Goal: Information Seeking & Learning: Learn about a topic

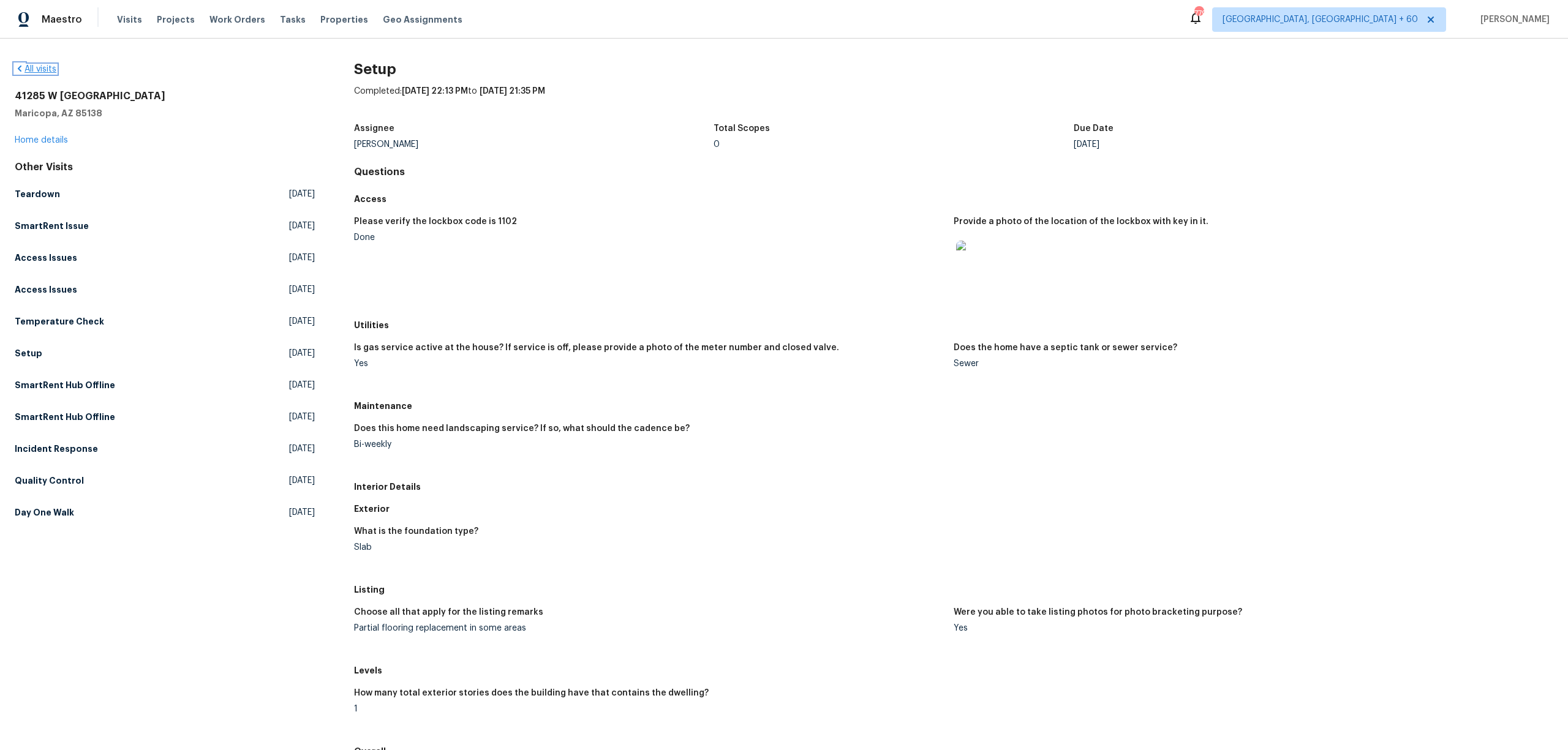
click at [20, 69] on icon at bounding box center [20, 69] width 4 height 6
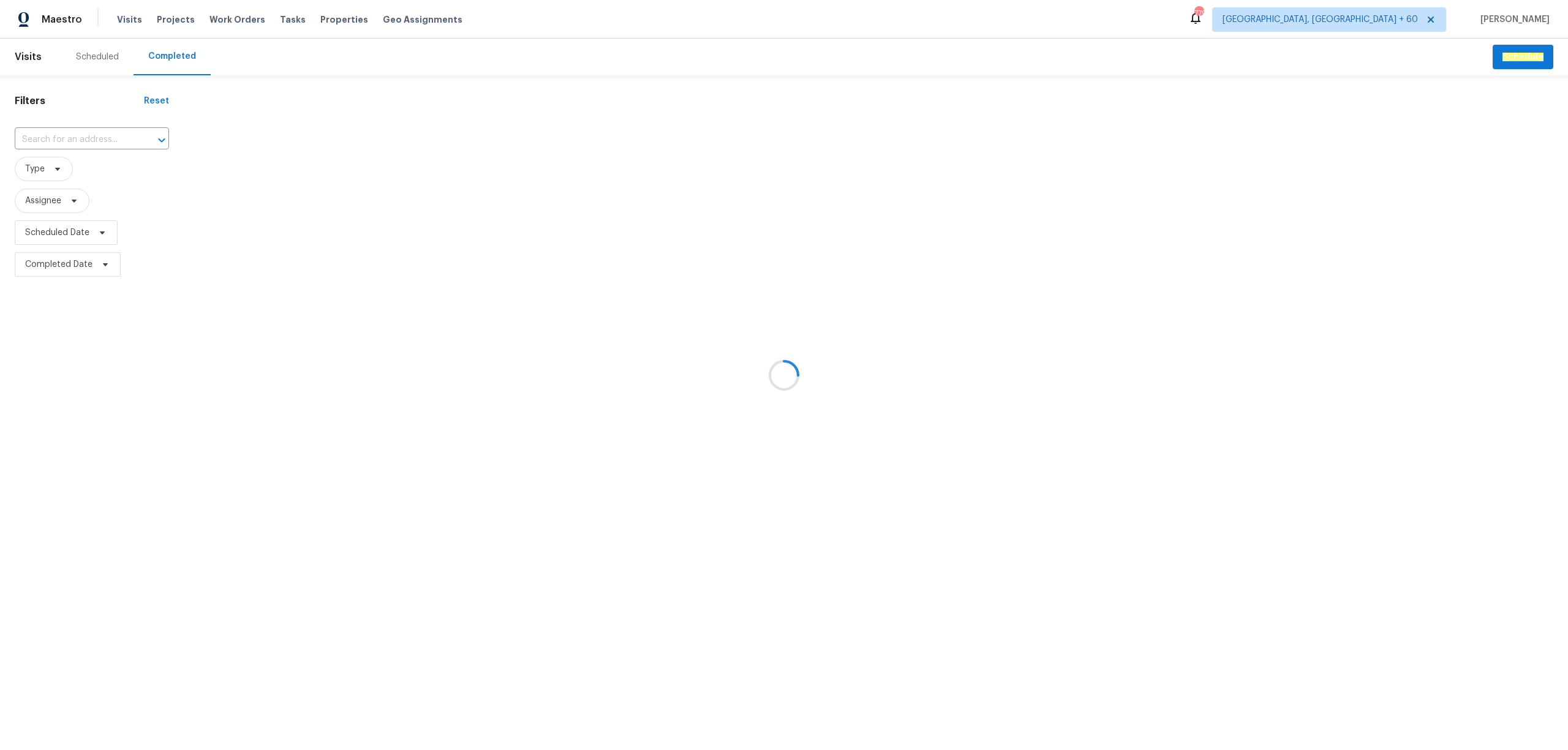
click at [103, 135] on div at bounding box center [784, 375] width 1568 height 750
click at [92, 133] on div at bounding box center [784, 375] width 1568 height 750
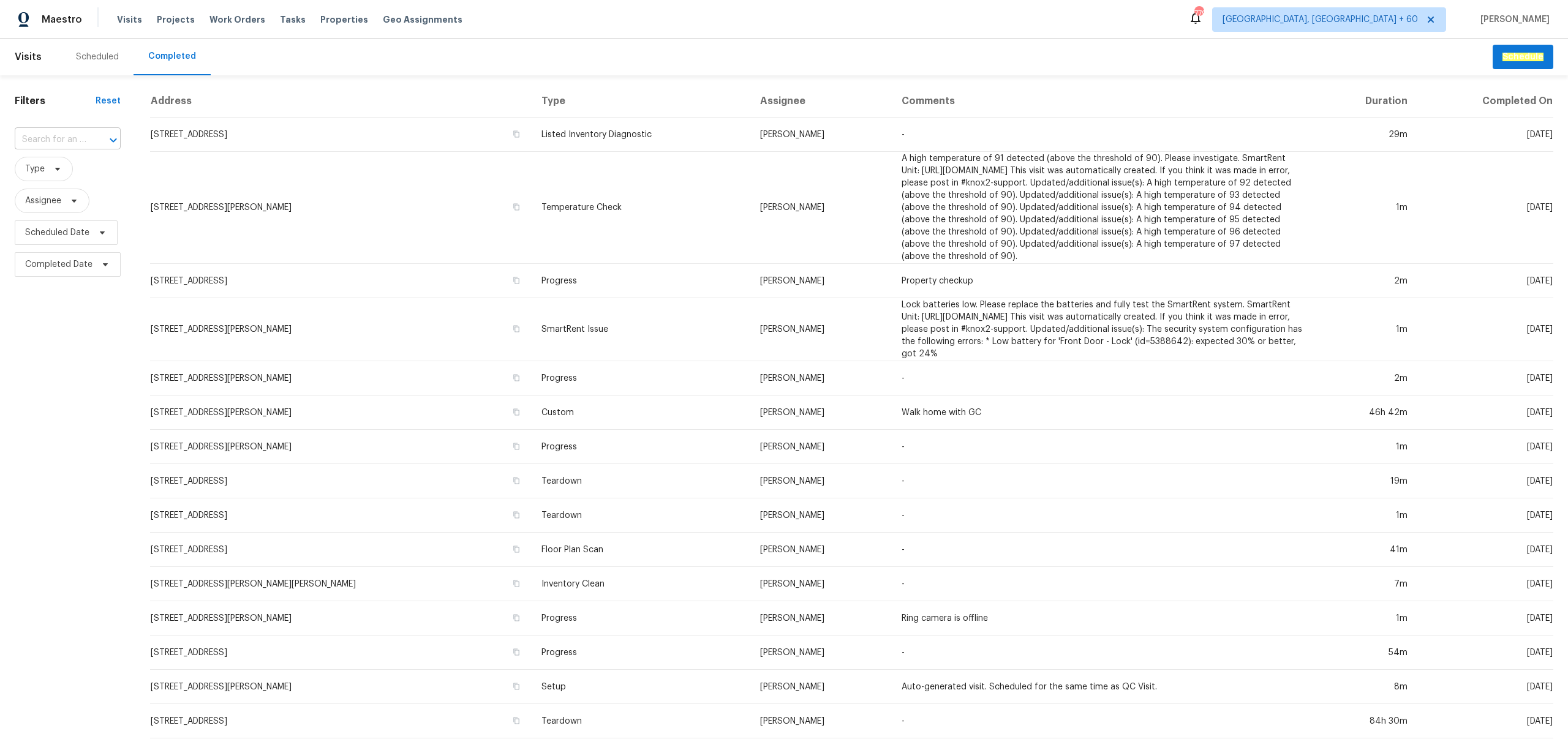
click at [86, 143] on div "​" at bounding box center [67, 139] width 106 height 19
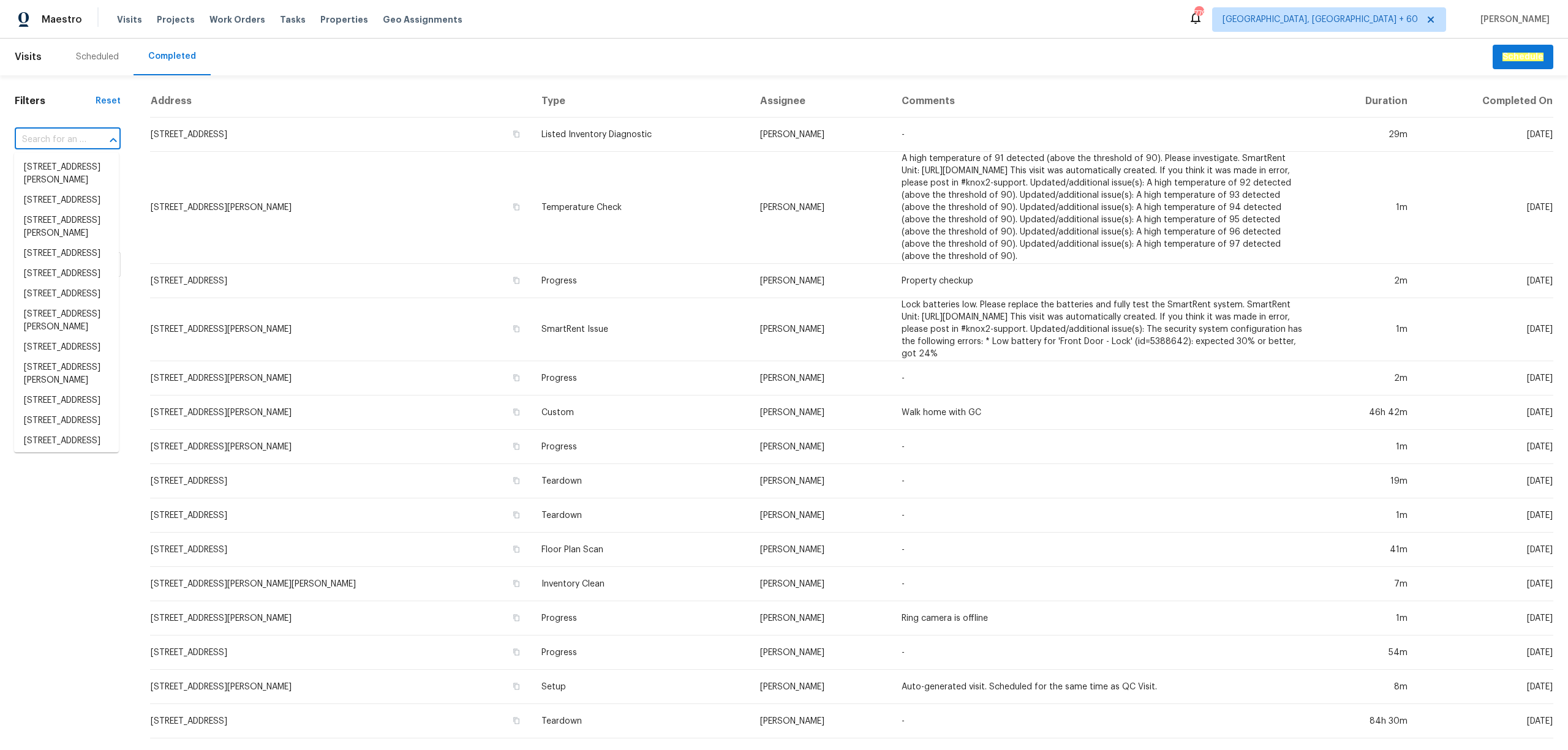
paste input "[STREET_ADDRESS]"
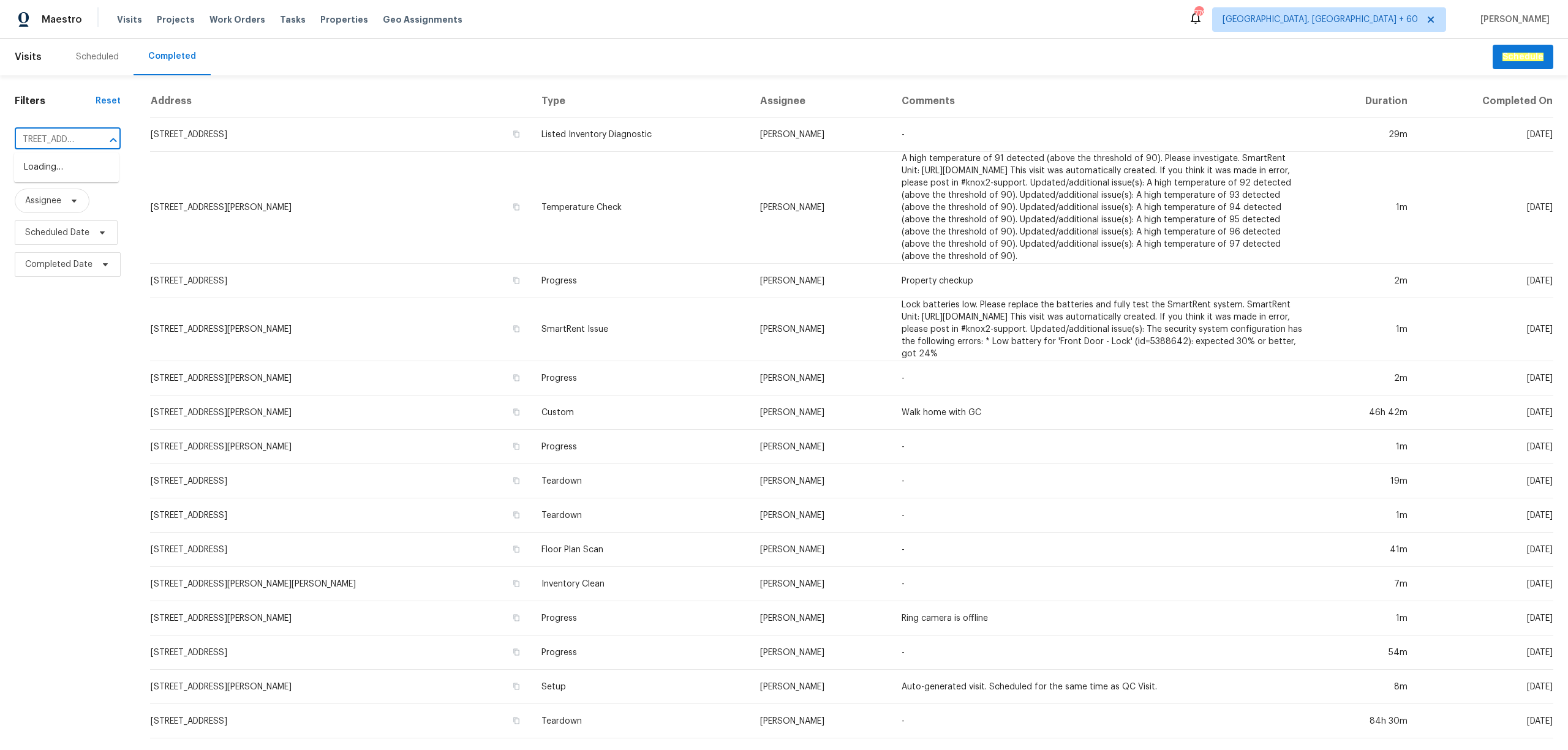
scroll to position [0, 4]
type input "[STREET_ADDRESS]"
click at [62, 178] on li "[STREET_ADDRESS]" at bounding box center [66, 168] width 105 height 20
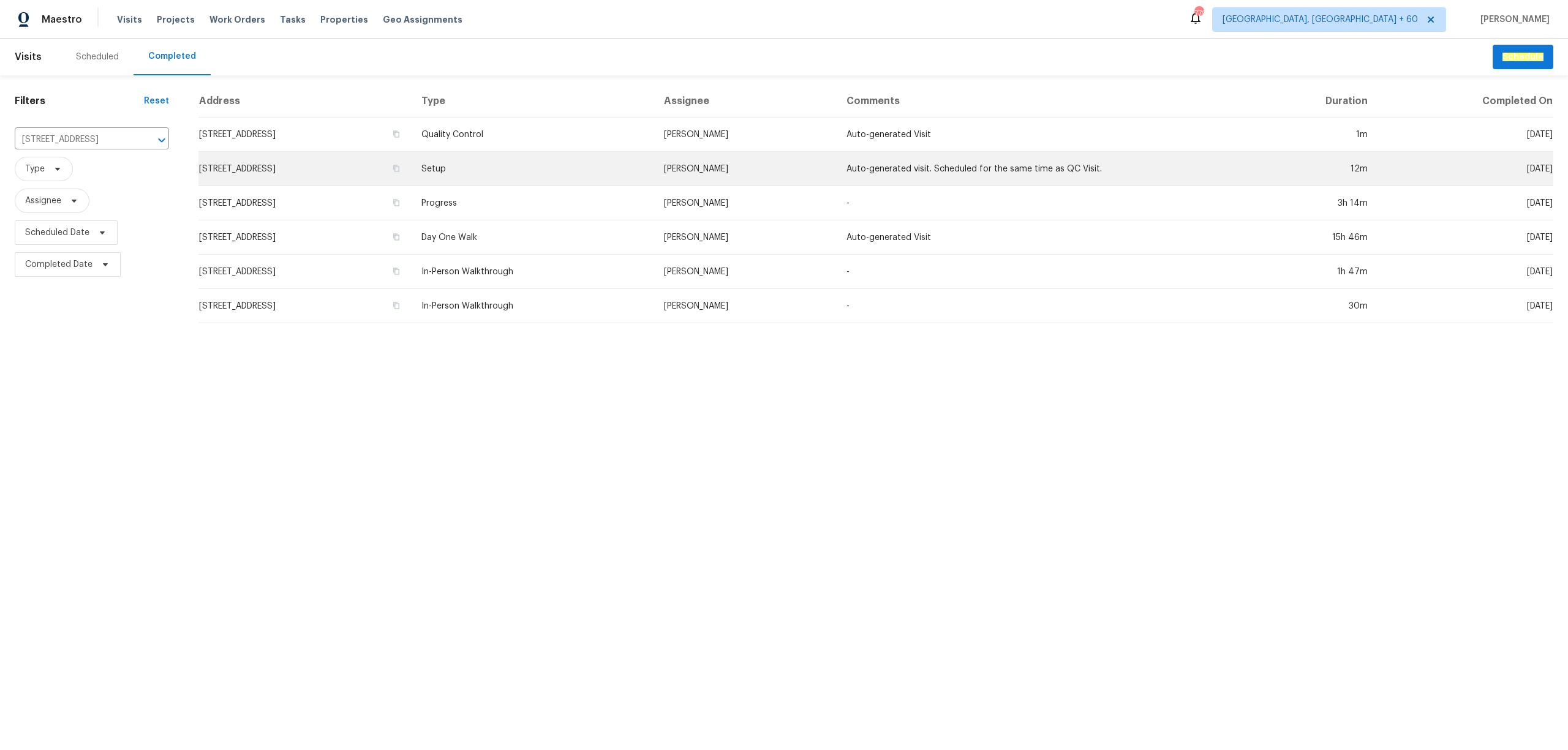
click at [647, 166] on td "Setup" at bounding box center [532, 168] width 242 height 34
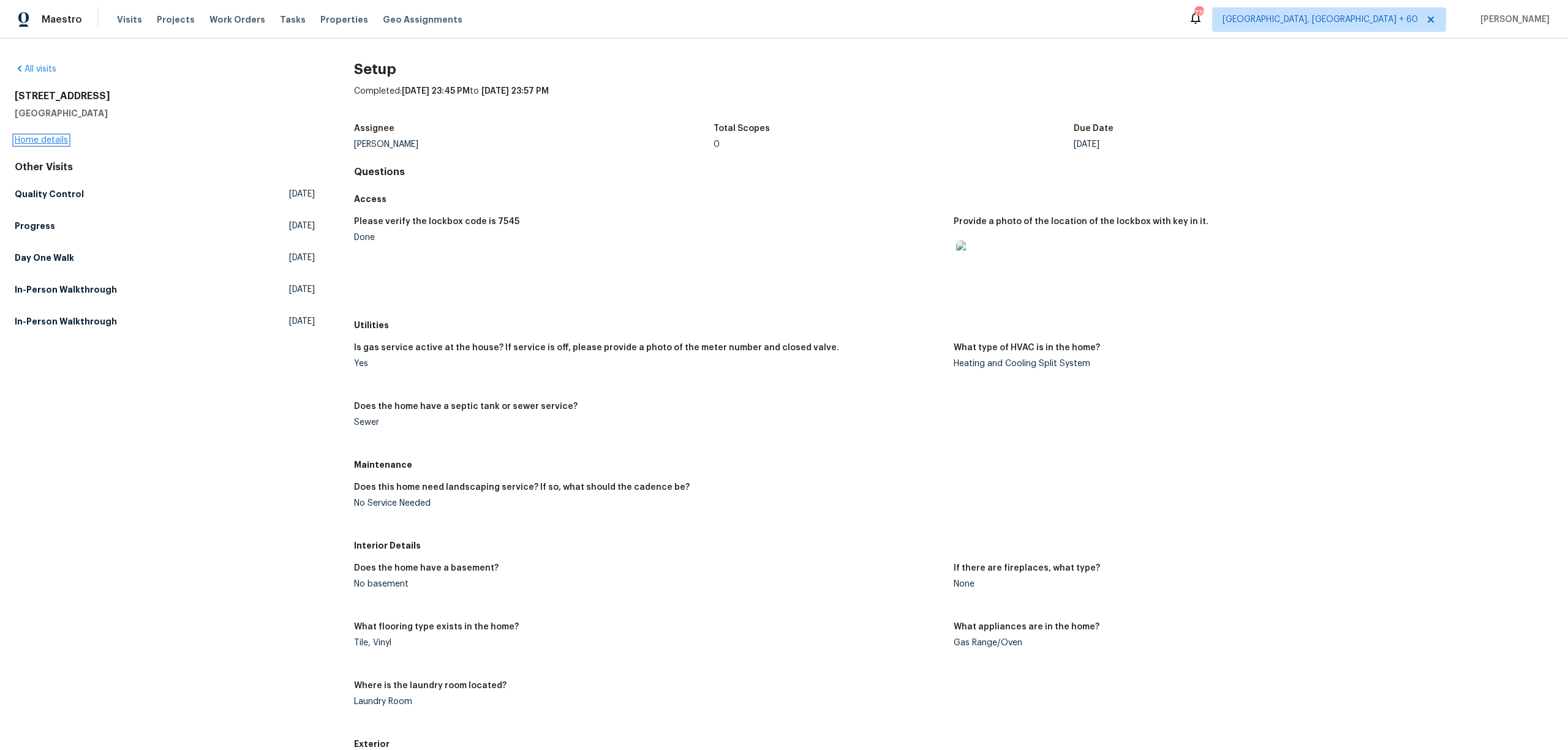
click at [64, 139] on link "Home details" at bounding box center [41, 140] width 53 height 9
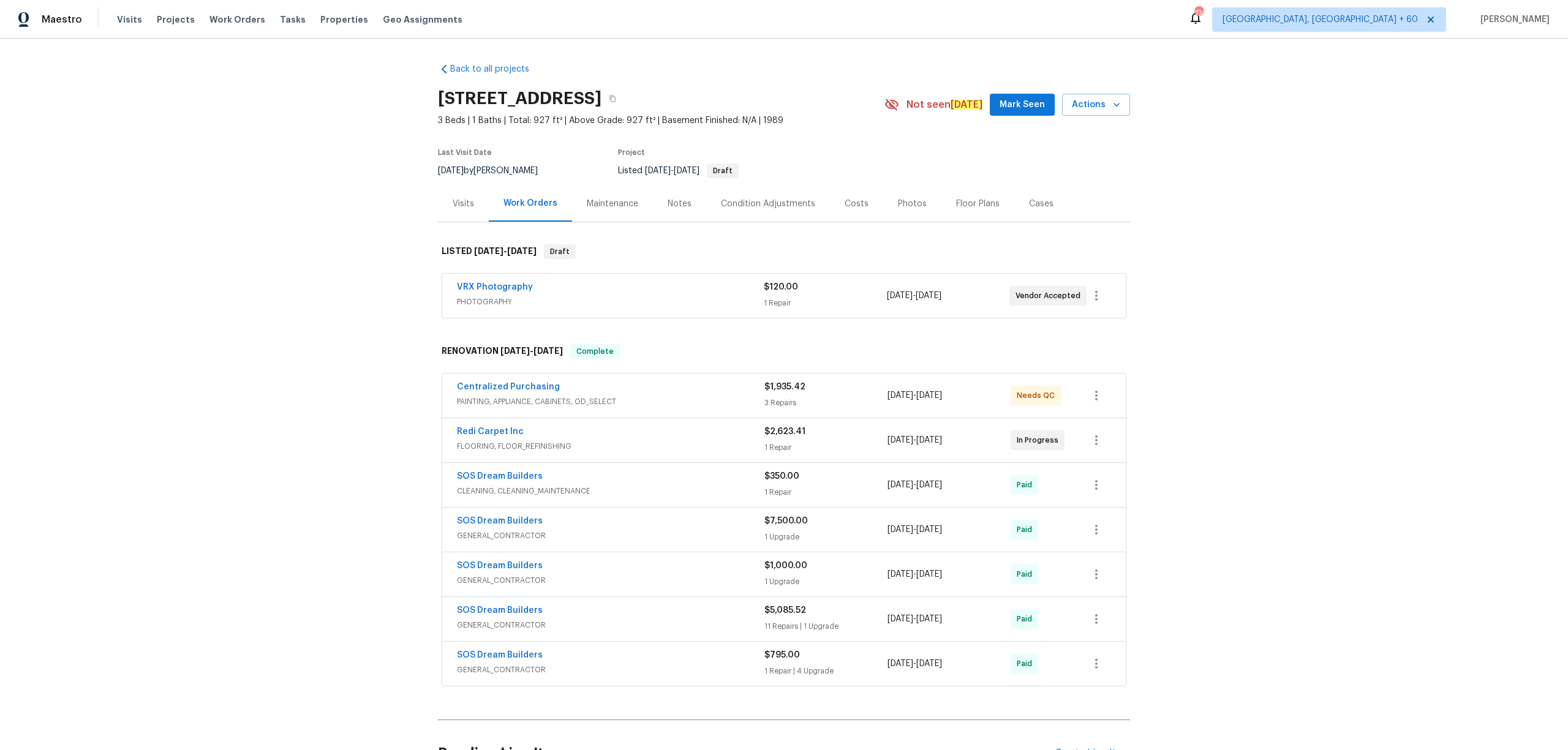
click at [456, 206] on div "Visits" at bounding box center [463, 204] width 22 height 12
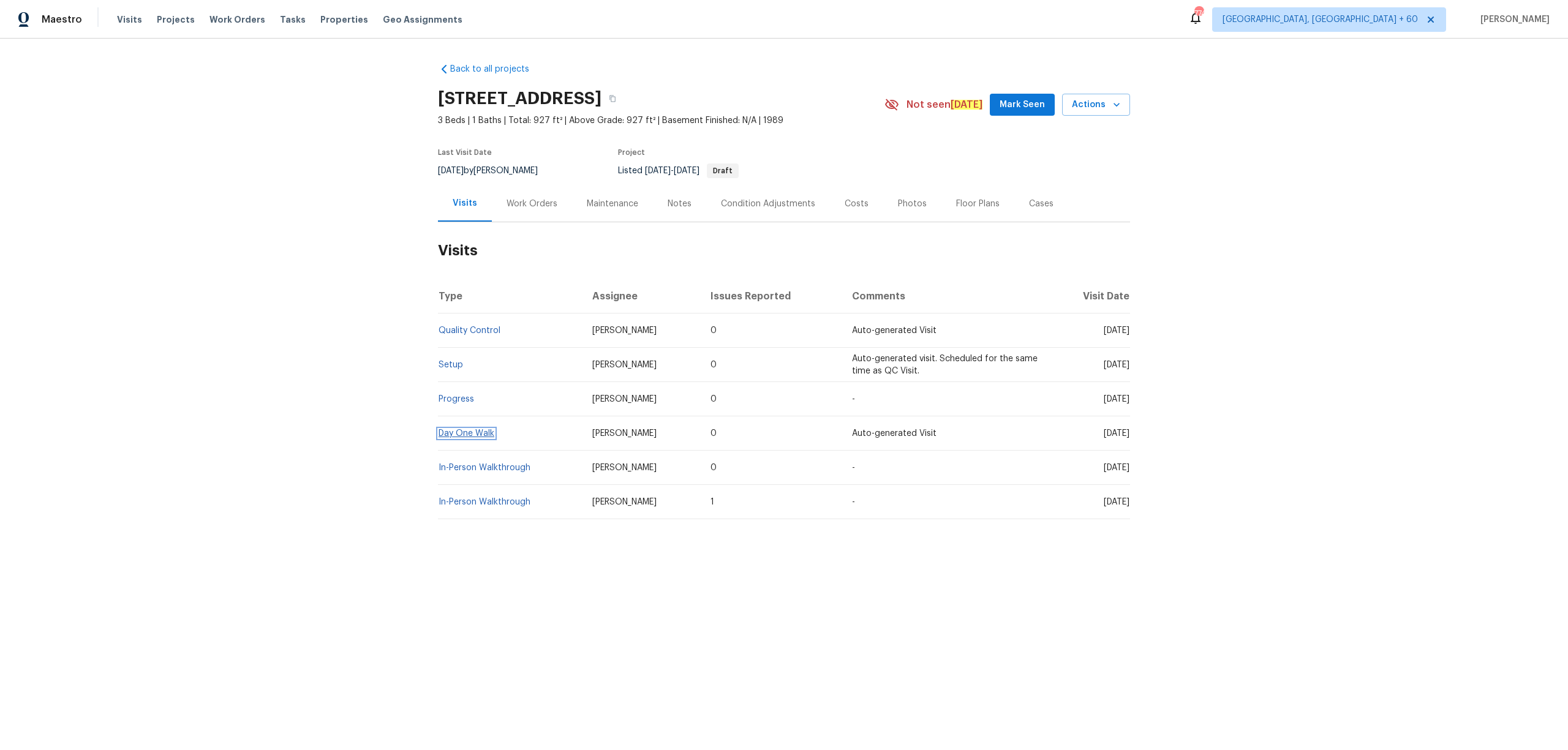
click at [483, 436] on link "Day One Walk" at bounding box center [466, 434] width 56 height 9
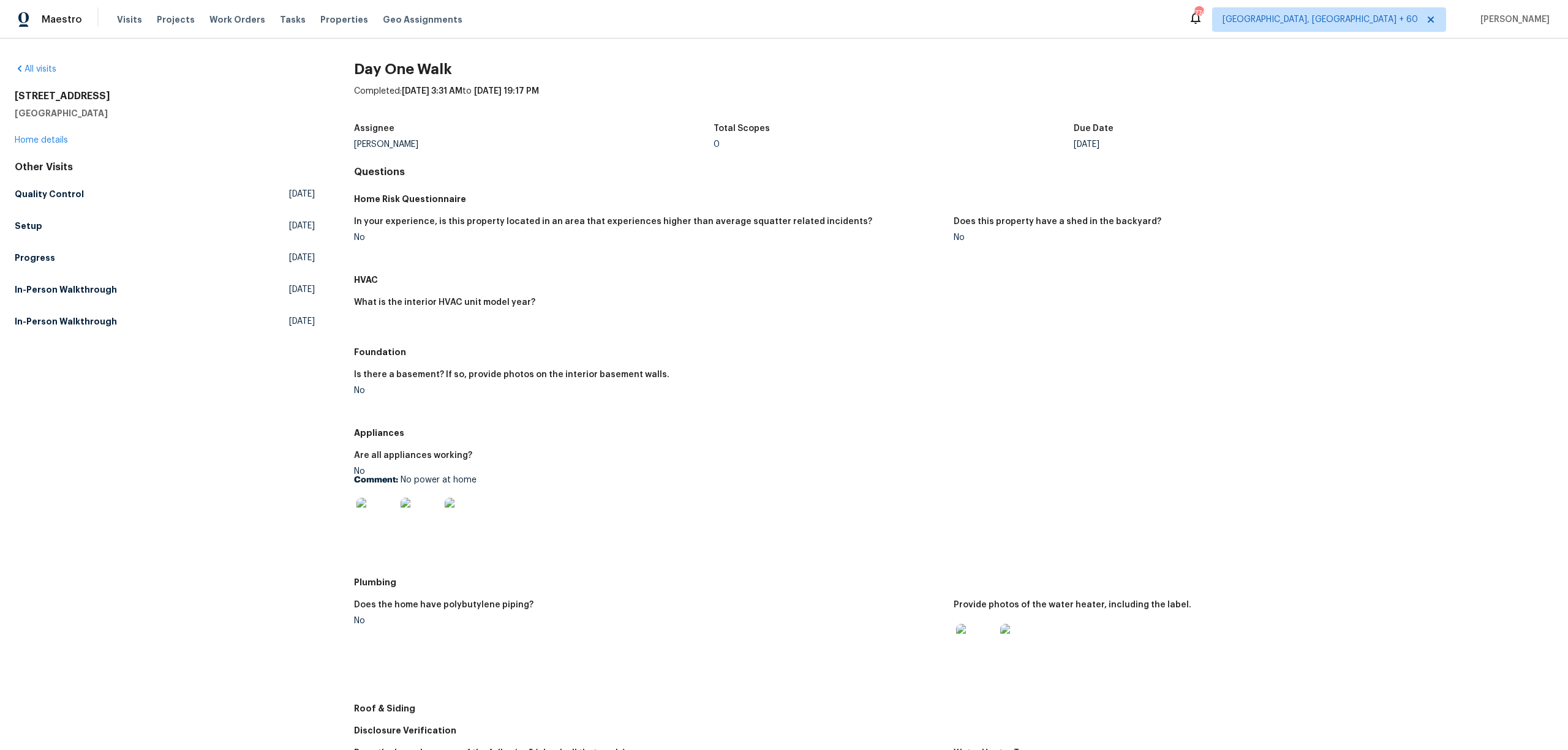
click at [826, 363] on div "Is there a basement? If so, provide photos on the interior basement walls. No" at bounding box center [954, 392] width 1199 height 59
drag, startPoint x: 364, startPoint y: 383, endPoint x: 391, endPoint y: 386, distance: 27.2
click at [391, 386] on figure "Is there a basement? If so, provide photos on the interior basement walls. No" at bounding box center [654, 392] width 599 height 44
click at [52, 142] on link "Home details" at bounding box center [41, 140] width 53 height 9
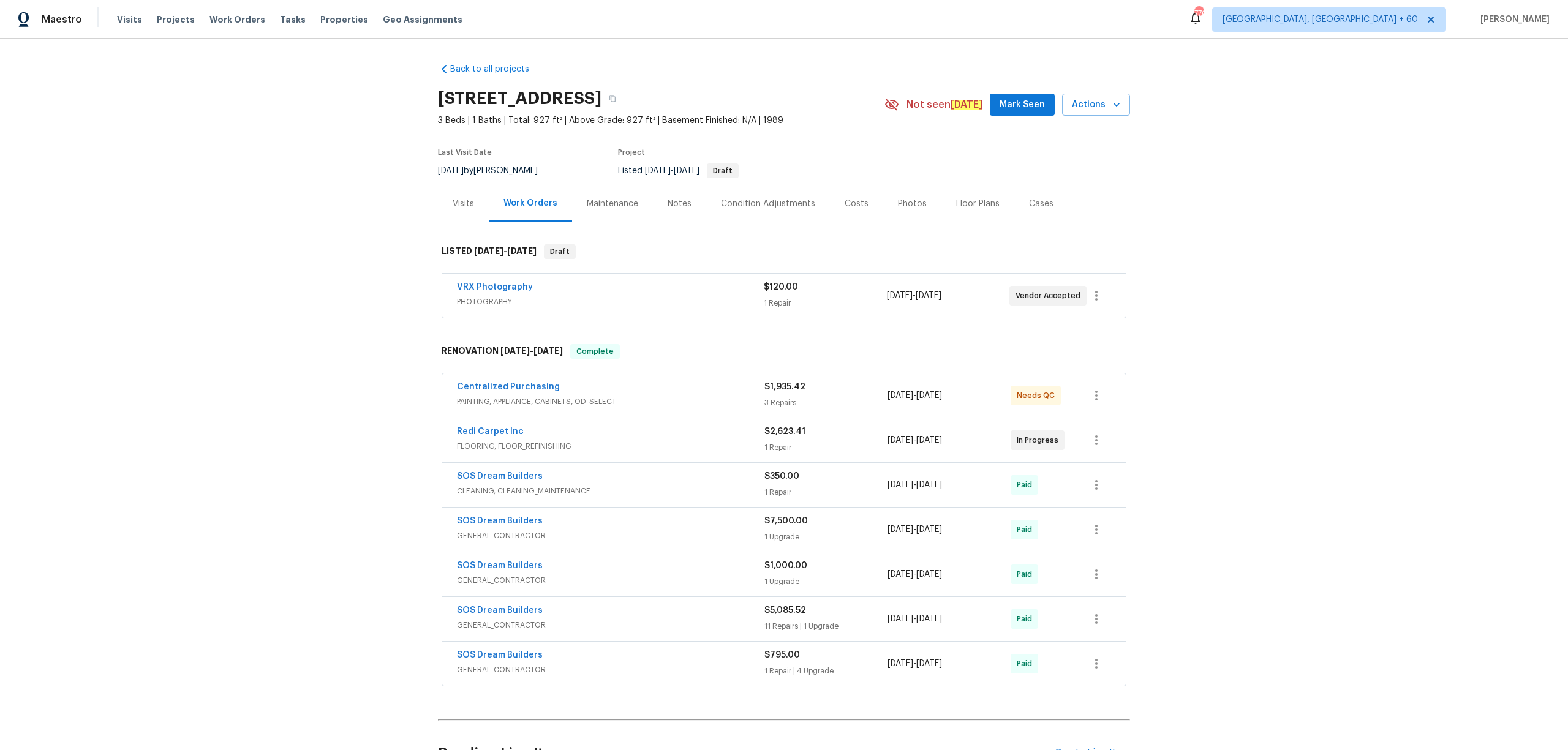
click at [442, 207] on div "Visits" at bounding box center [463, 204] width 51 height 36
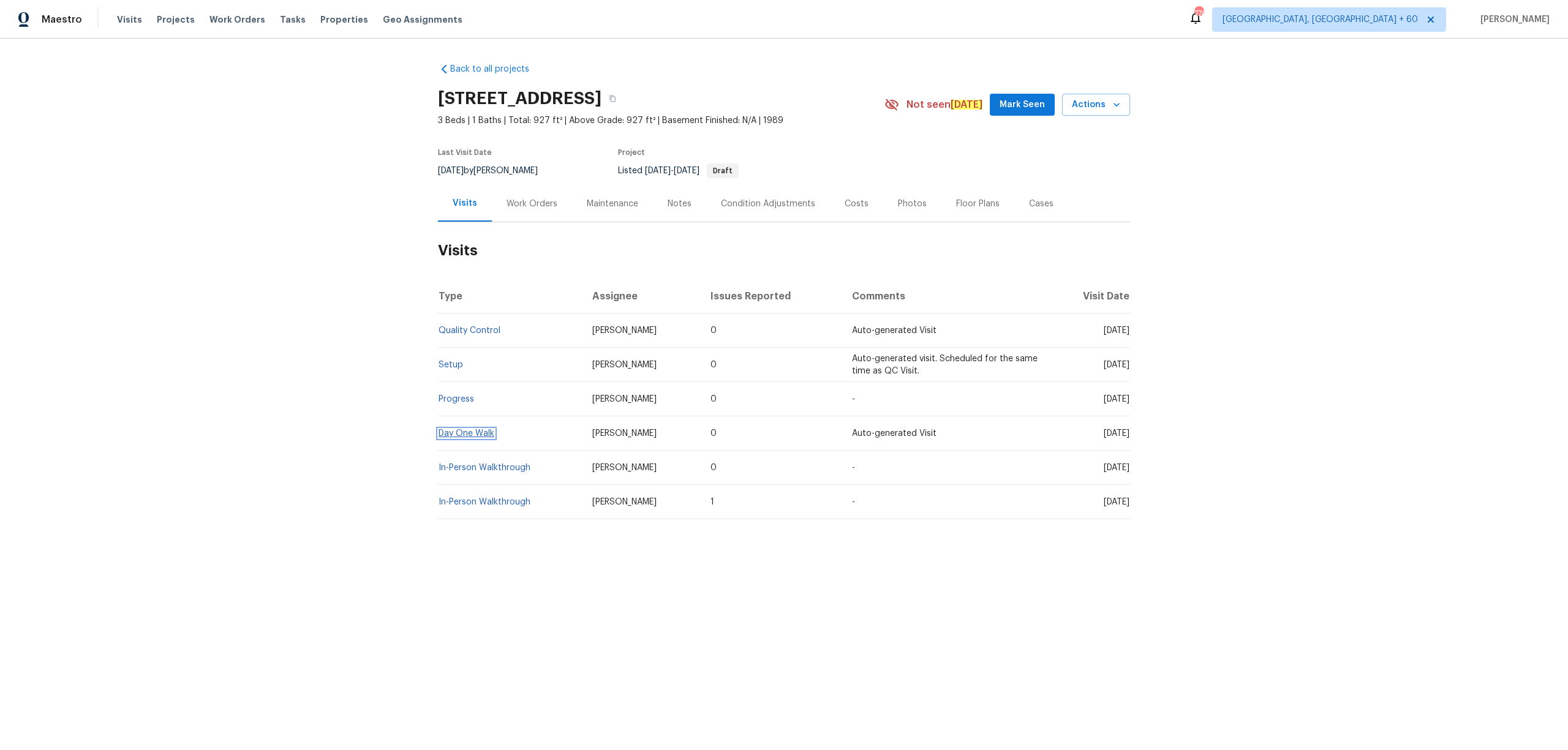
click at [463, 435] on link "Day One Walk" at bounding box center [466, 434] width 56 height 9
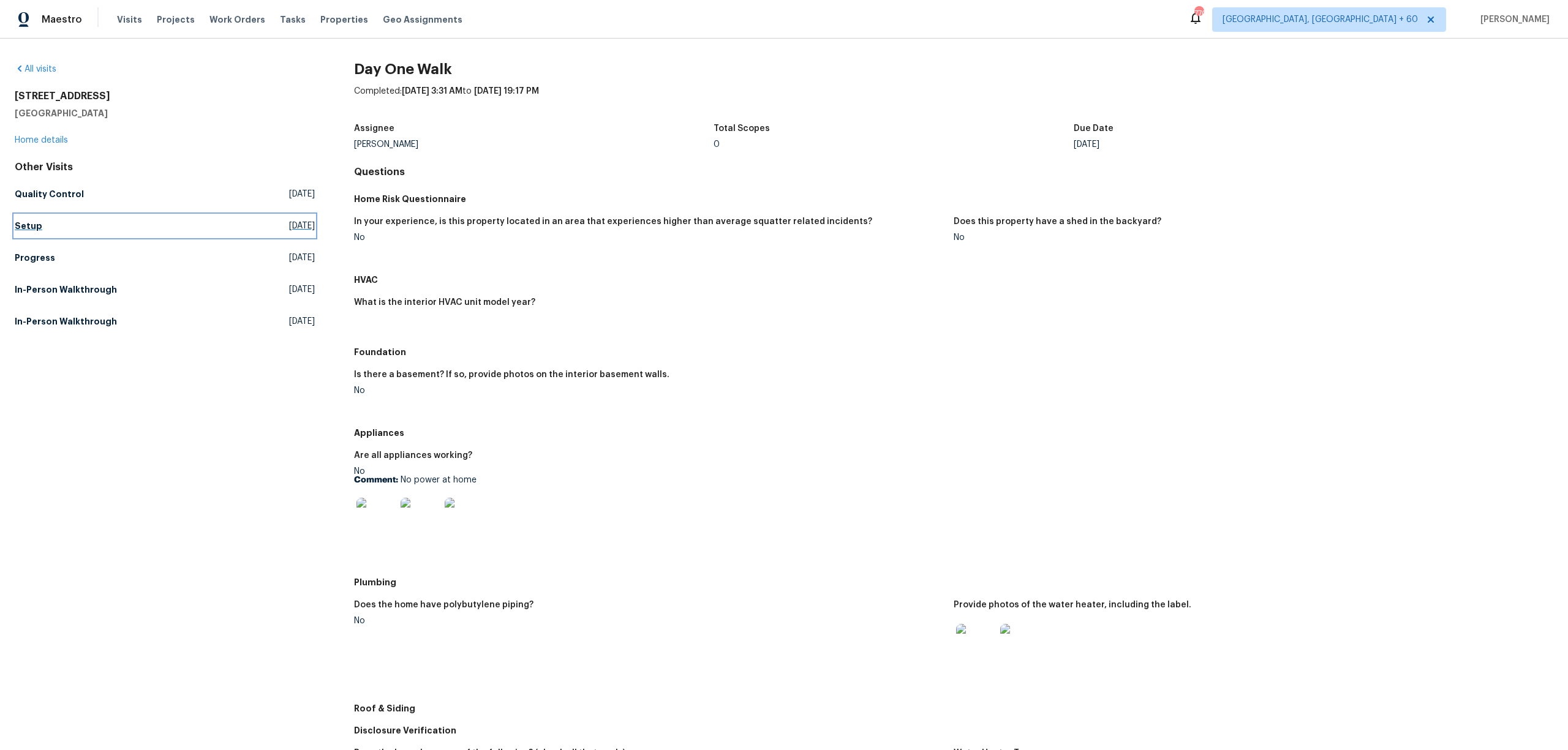
click at [28, 228] on h5 "Setup" at bounding box center [28, 225] width 27 height 12
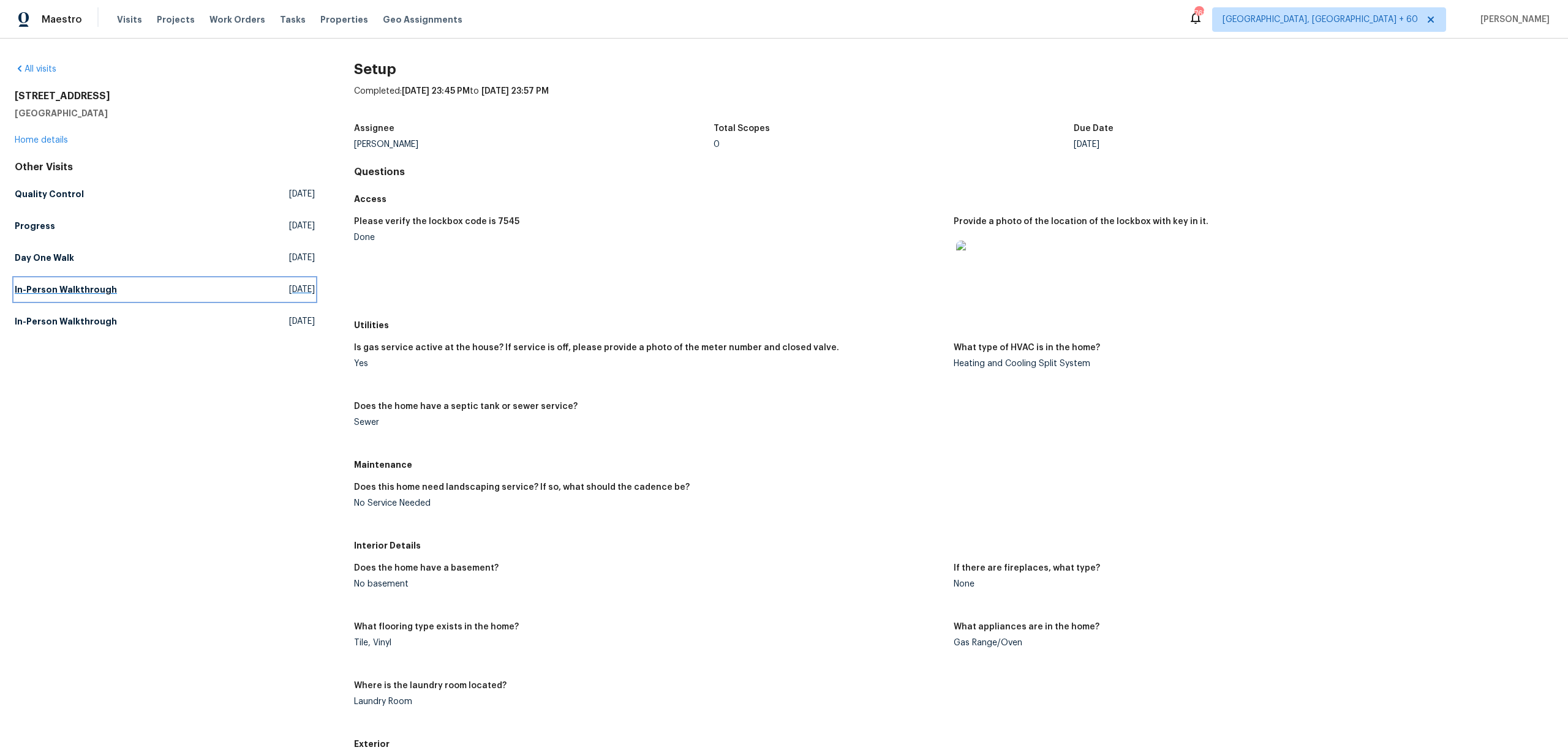
click at [289, 288] on span "[DATE]" at bounding box center [302, 289] width 26 height 12
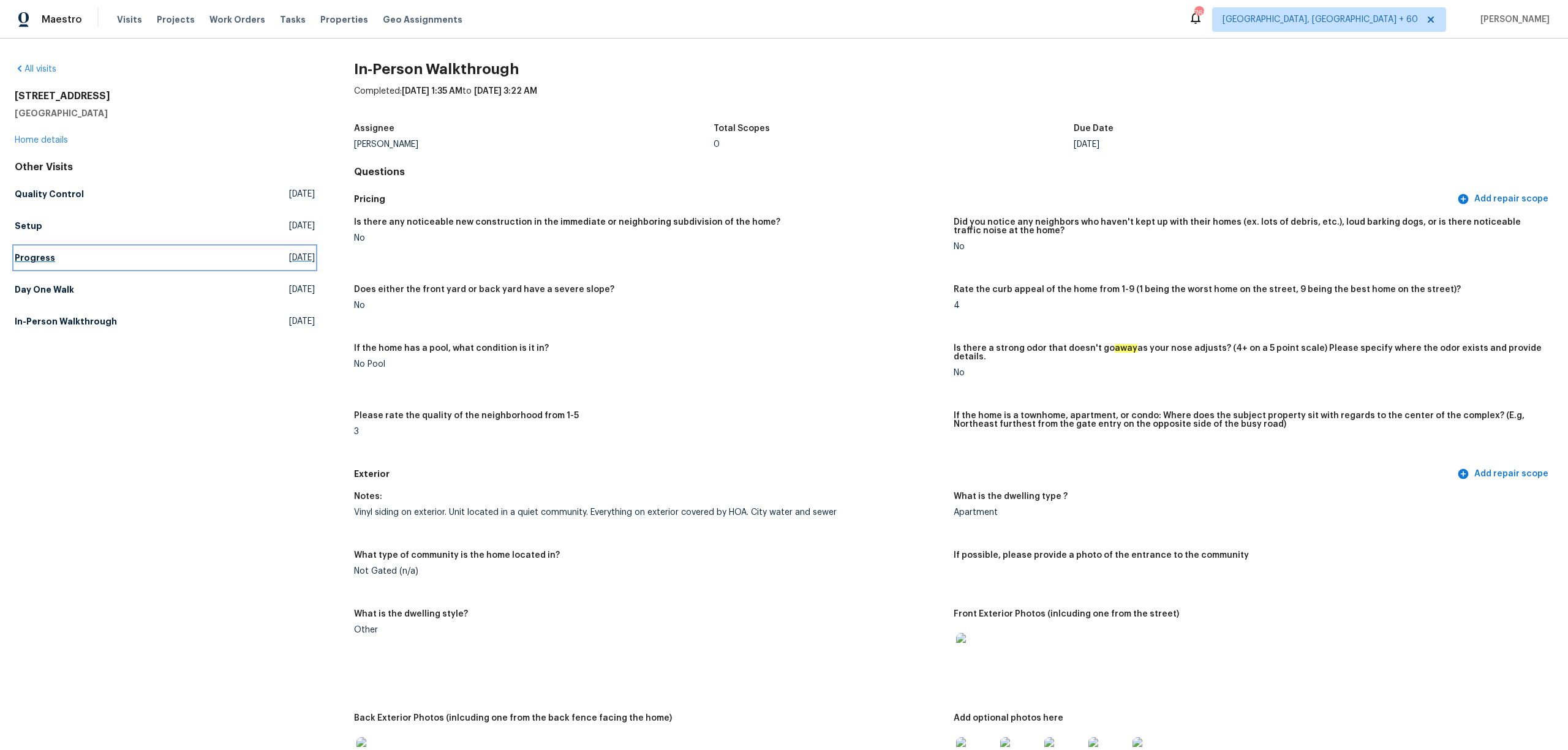
click at [42, 262] on h5 "Progress" at bounding box center [35, 257] width 40 height 12
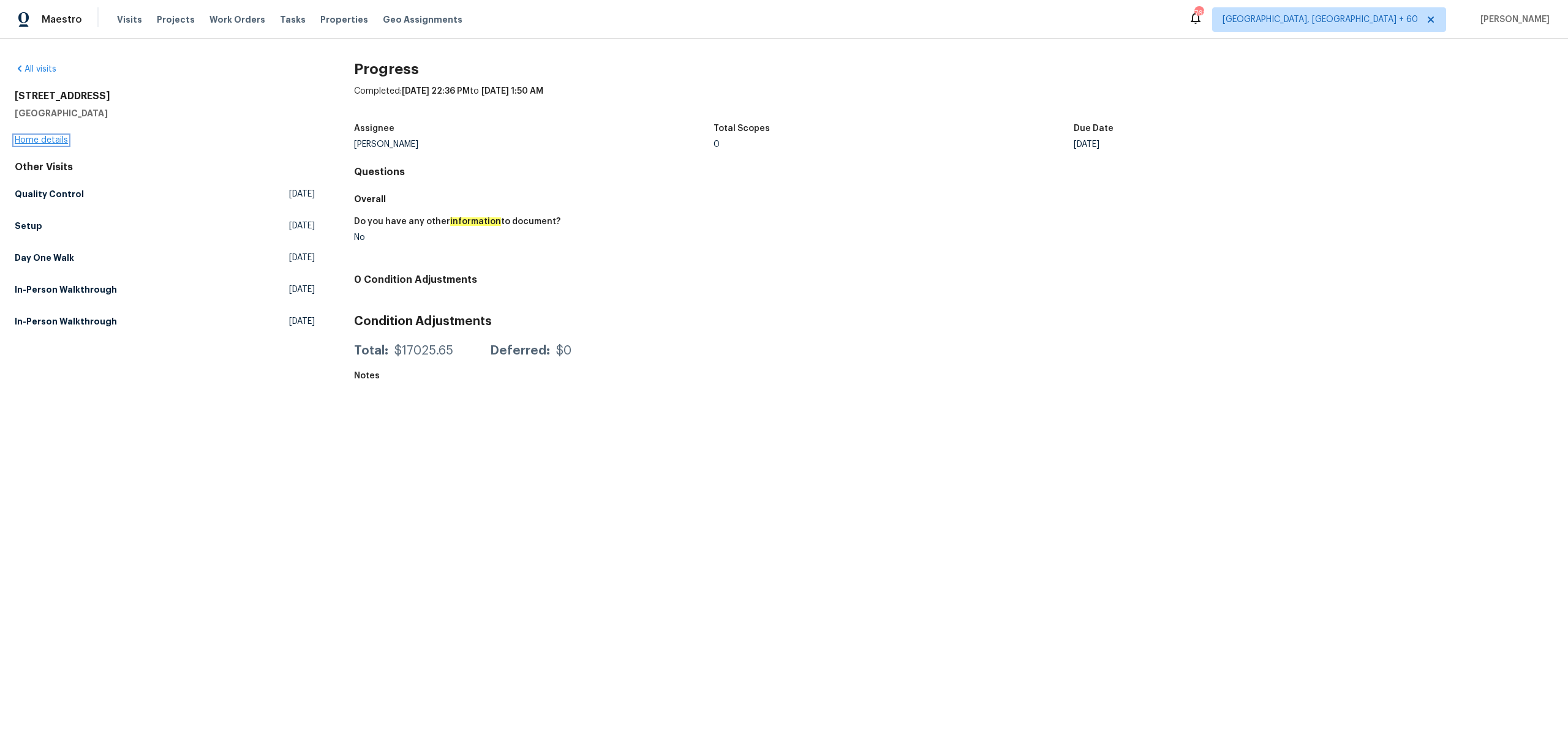
click at [39, 137] on link "Home details" at bounding box center [41, 140] width 53 height 9
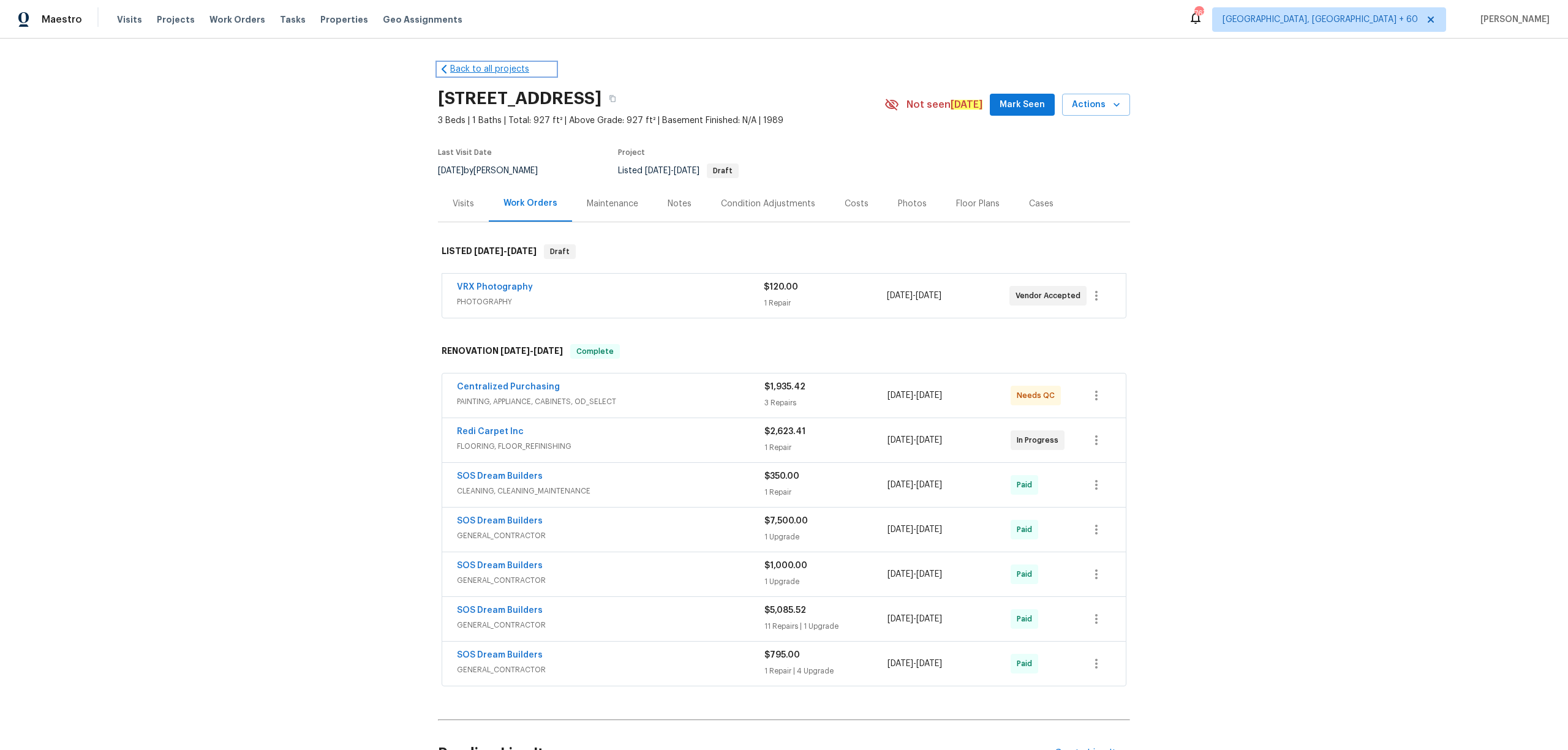
click at [441, 70] on icon at bounding box center [444, 69] width 12 height 12
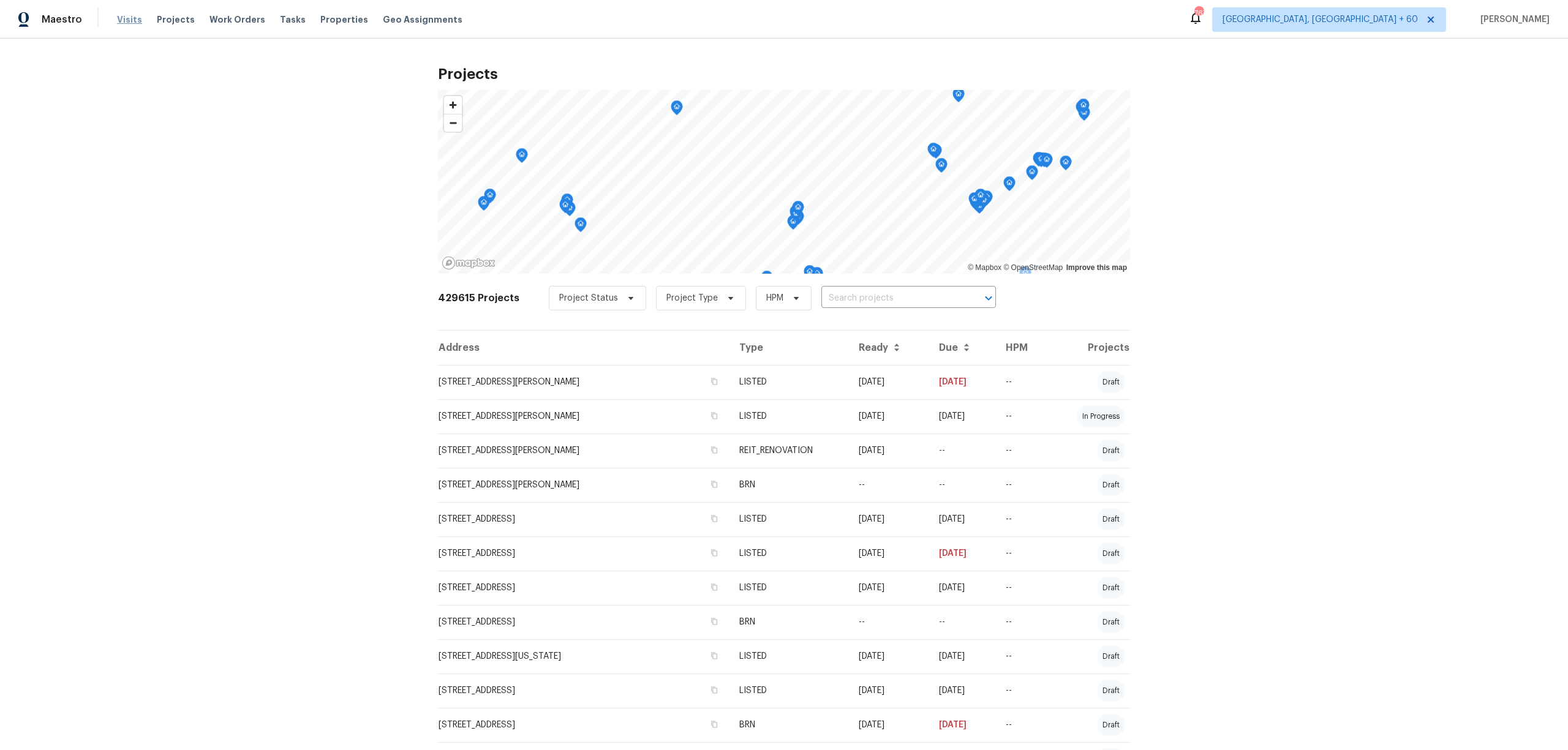
click at [124, 20] on span "Visits" at bounding box center [129, 20] width 25 height 12
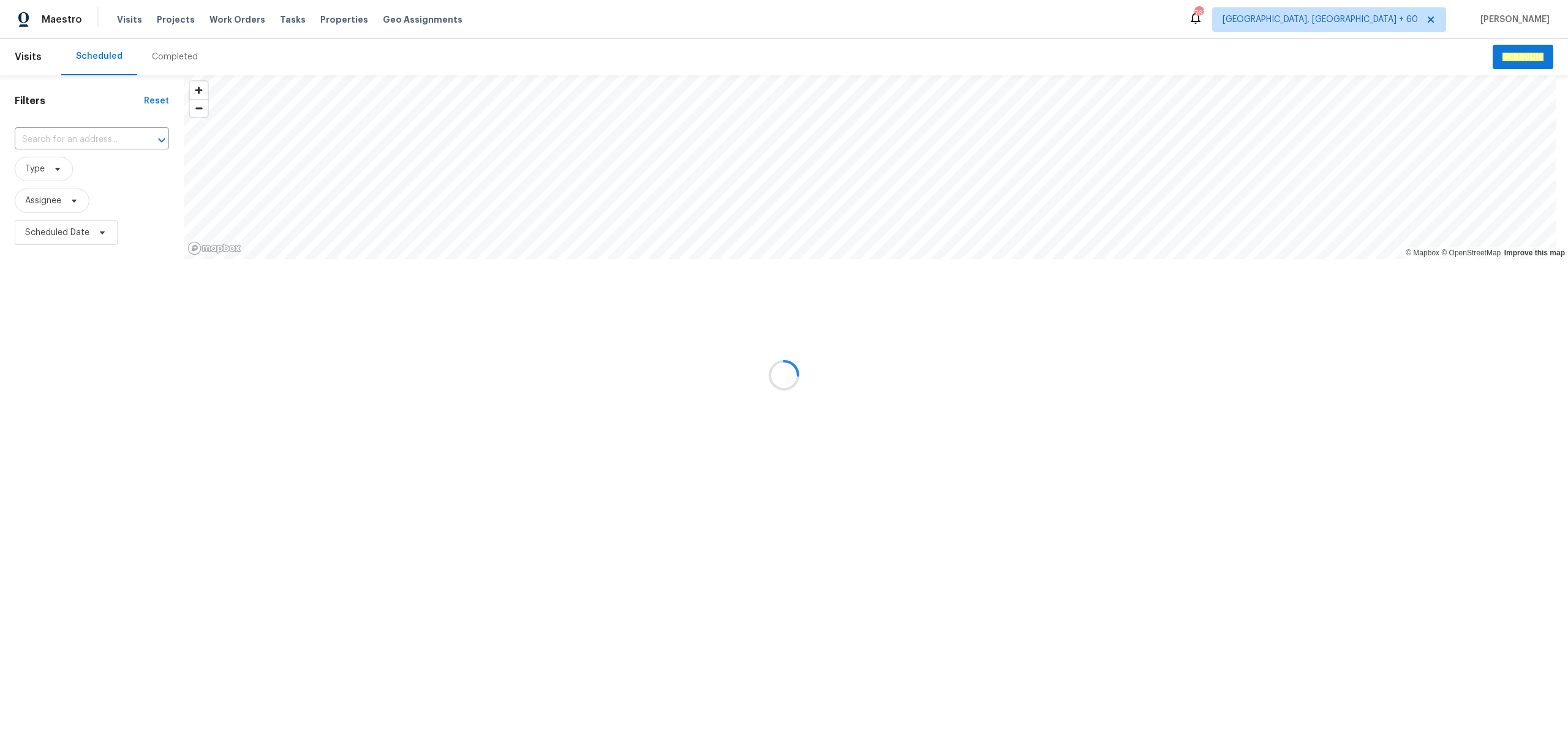
click at [173, 60] on div "Completed" at bounding box center [175, 56] width 46 height 12
click at [94, 138] on div at bounding box center [784, 375] width 1568 height 750
click at [94, 136] on div at bounding box center [784, 375] width 1568 height 750
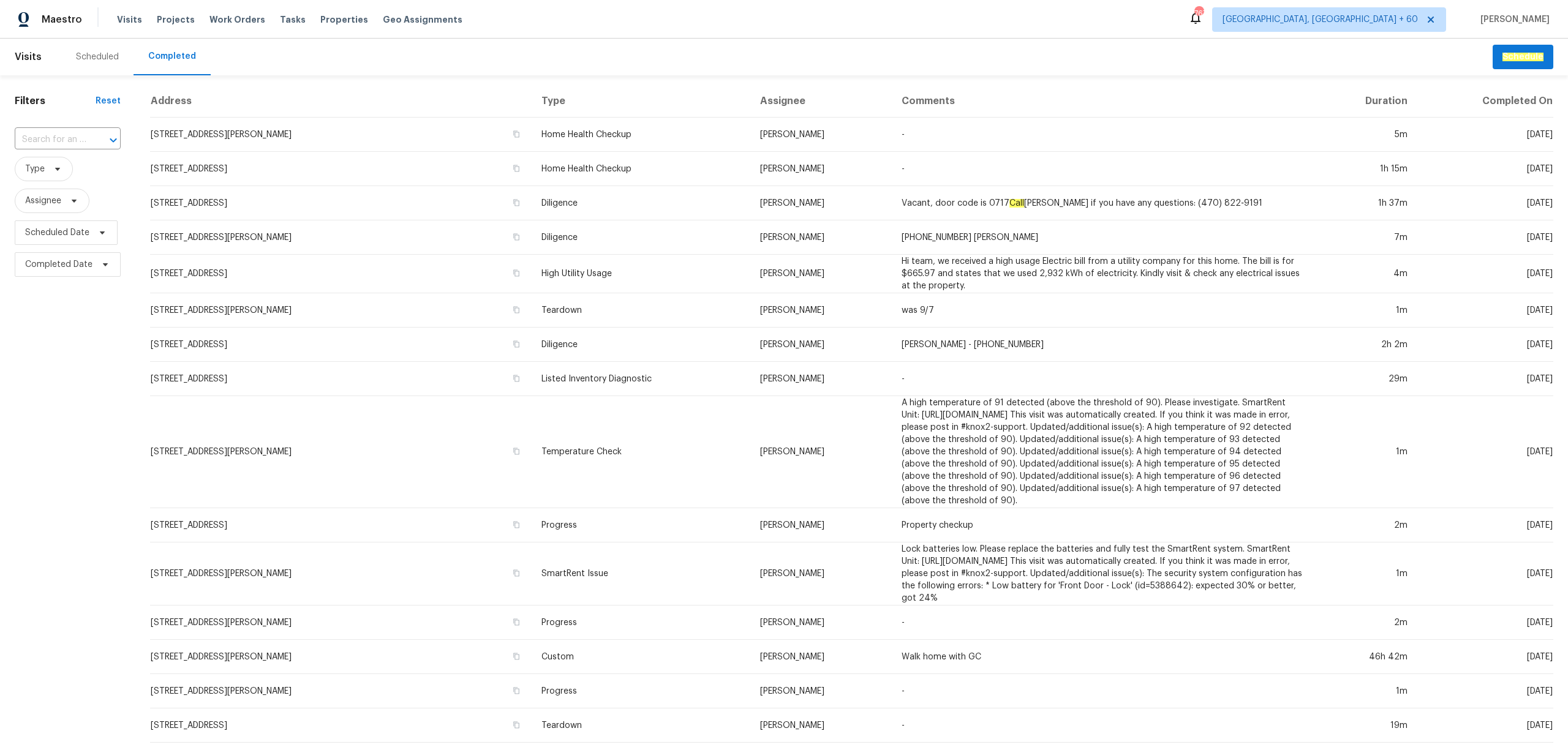
click at [94, 136] on div at bounding box center [105, 140] width 32 height 17
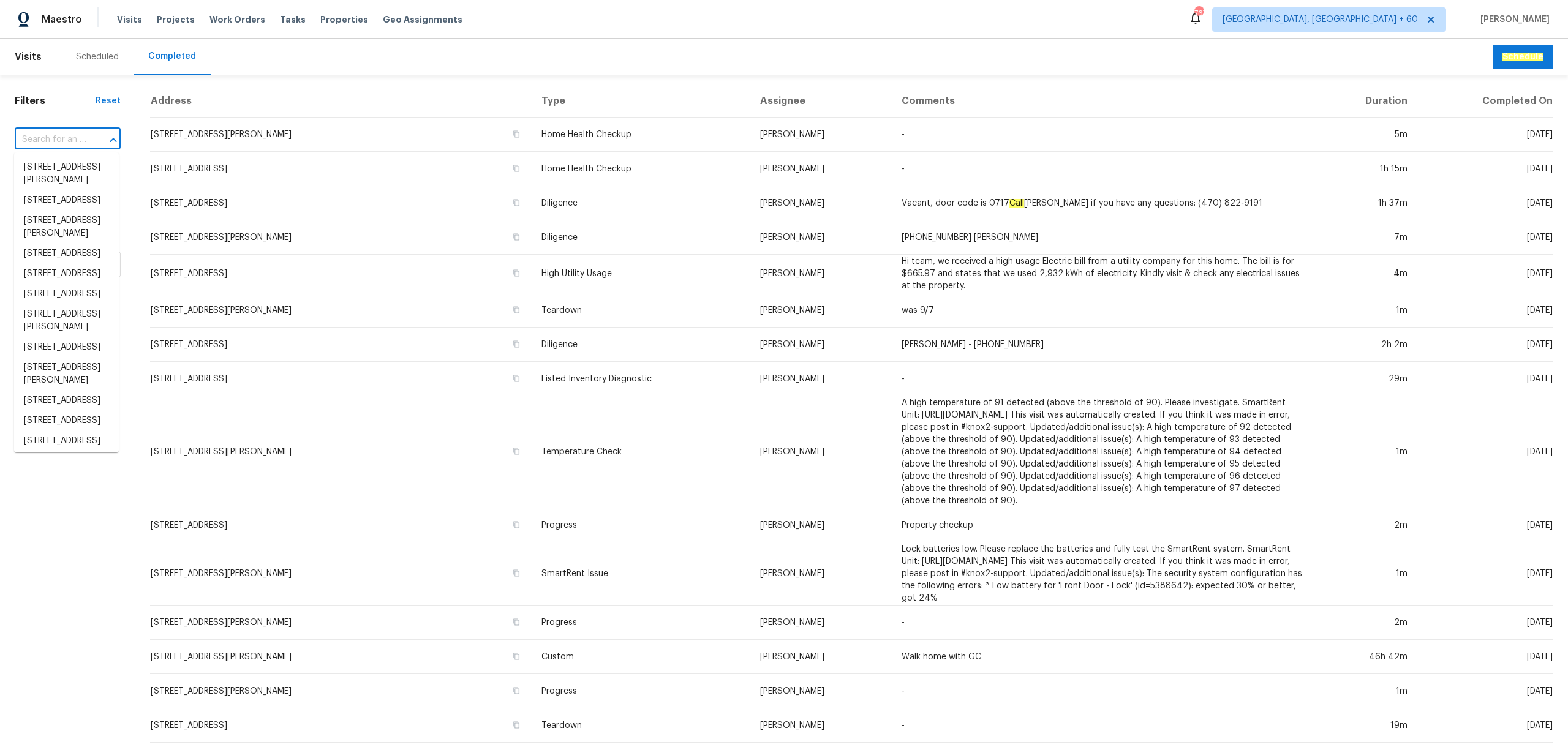
paste input "[STREET_ADDRESS]"
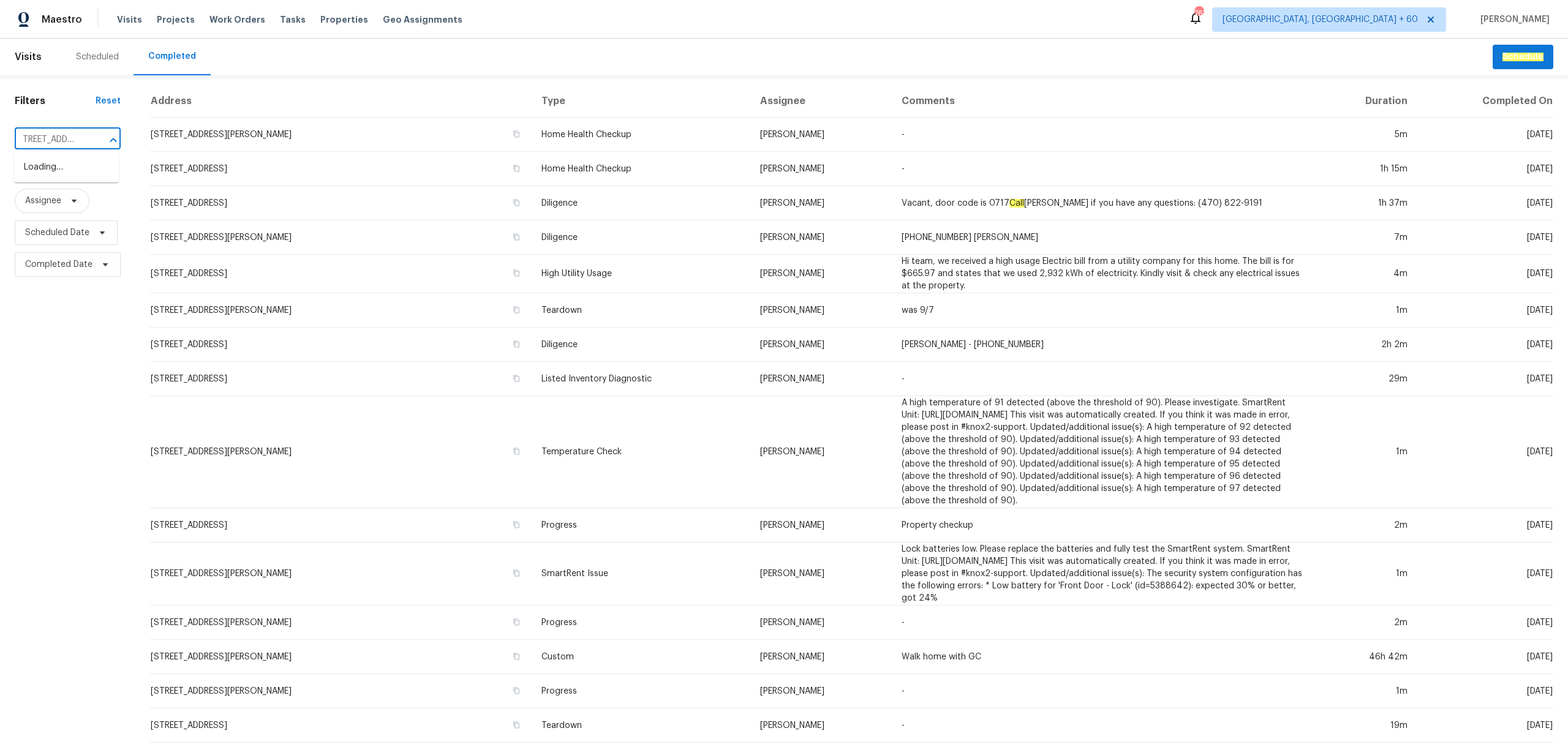
scroll to position [0, 4]
type input "[STREET_ADDRESS]"
click at [79, 178] on li "[STREET_ADDRESS]" at bounding box center [66, 168] width 105 height 20
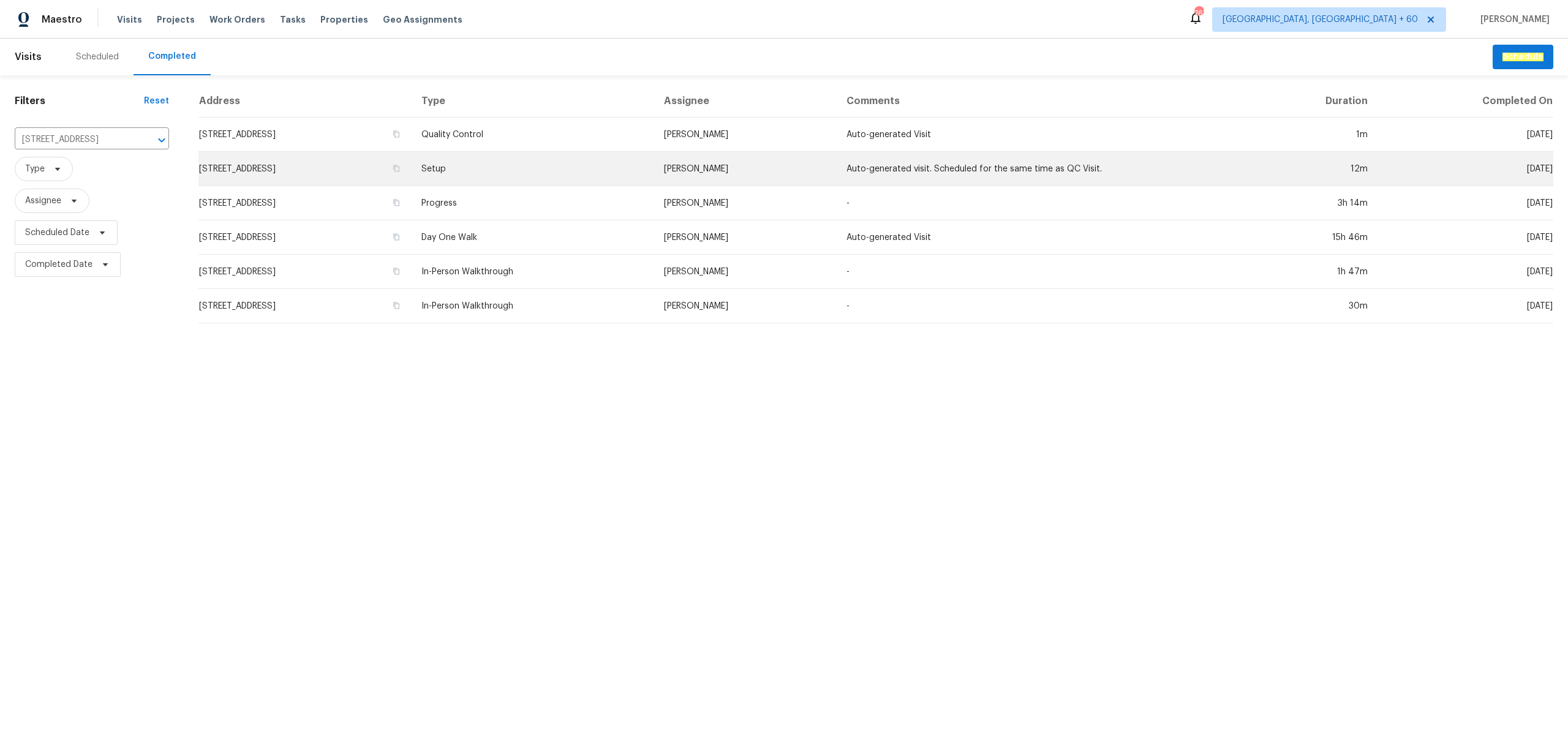
click at [411, 165] on td "[STREET_ADDRESS]" at bounding box center [304, 168] width 213 height 34
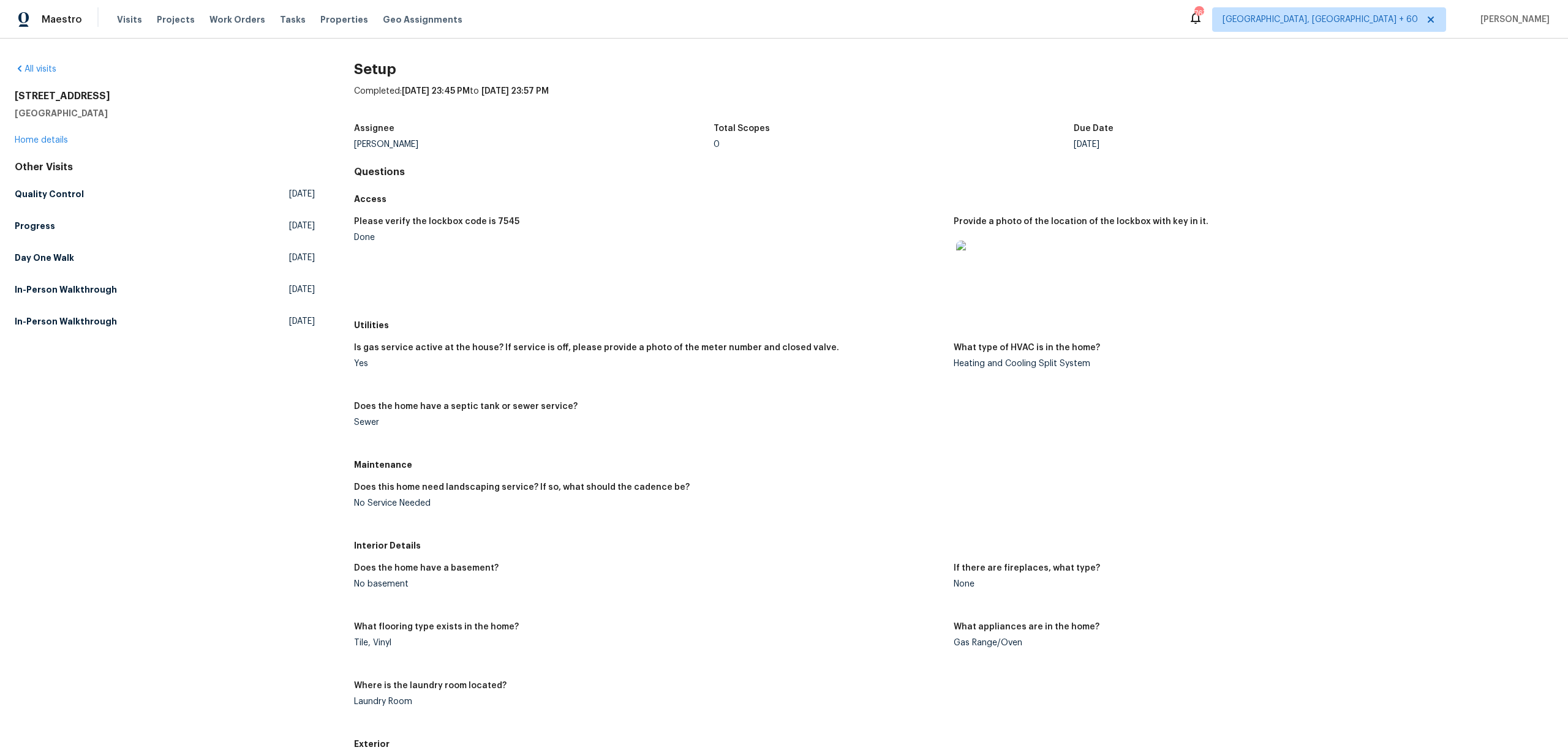
click at [1308, 298] on figure "Provide a photo of the location of the lockbox with key in it." at bounding box center [1253, 262] width 599 height 90
click at [58, 143] on link "Home details" at bounding box center [41, 140] width 53 height 9
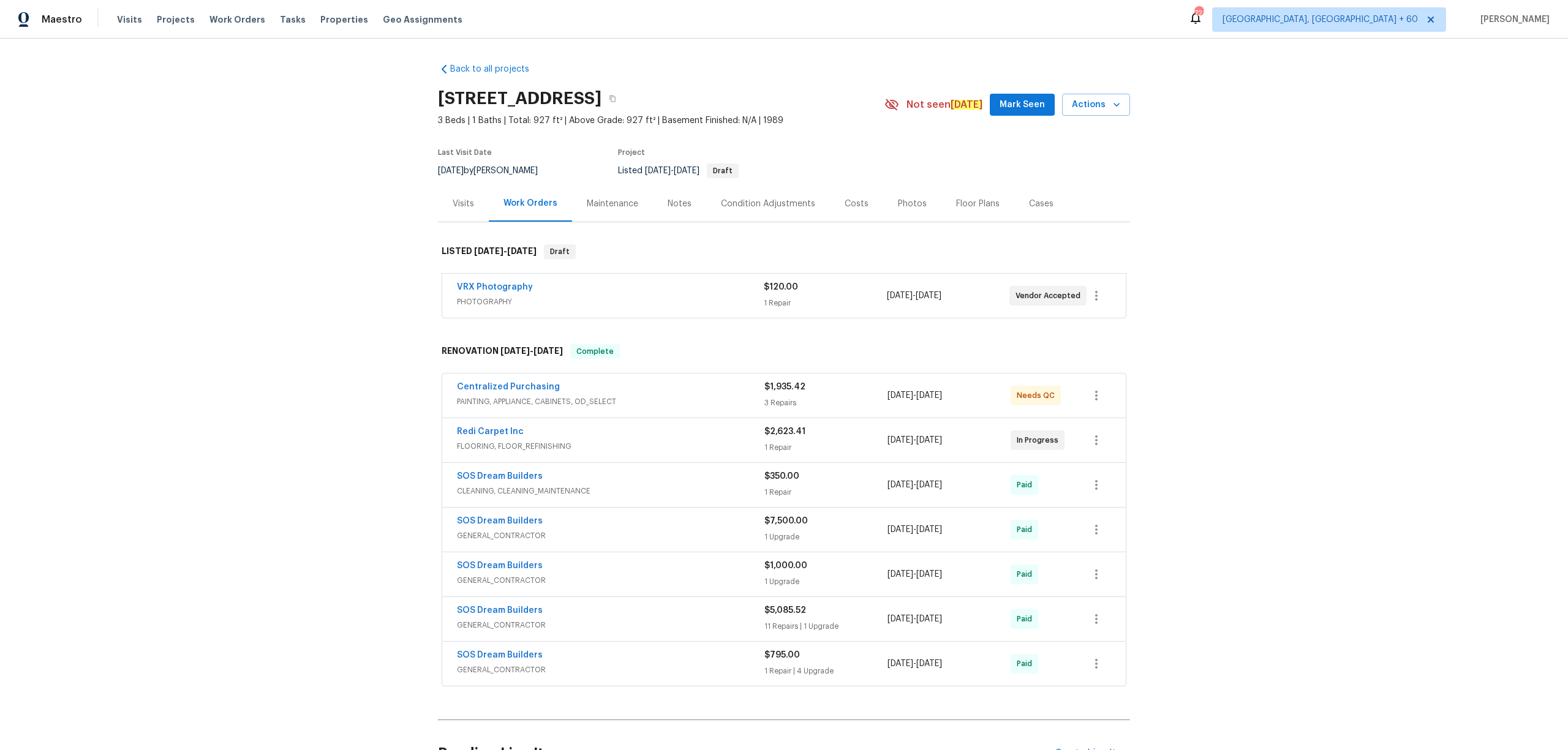
click at [908, 202] on div "Photos" at bounding box center [912, 204] width 29 height 12
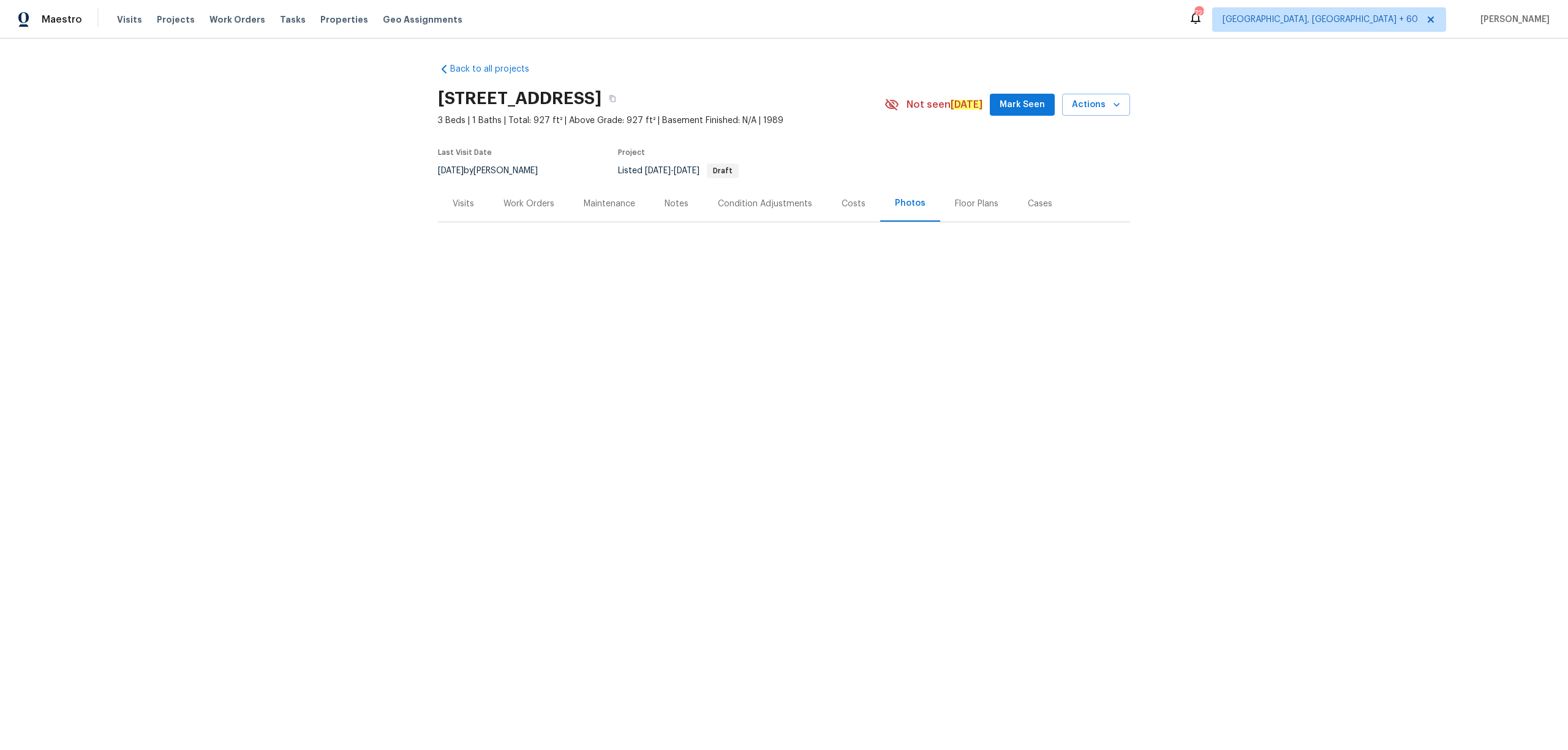
click at [974, 203] on div "Floor Plans" at bounding box center [977, 204] width 43 height 12
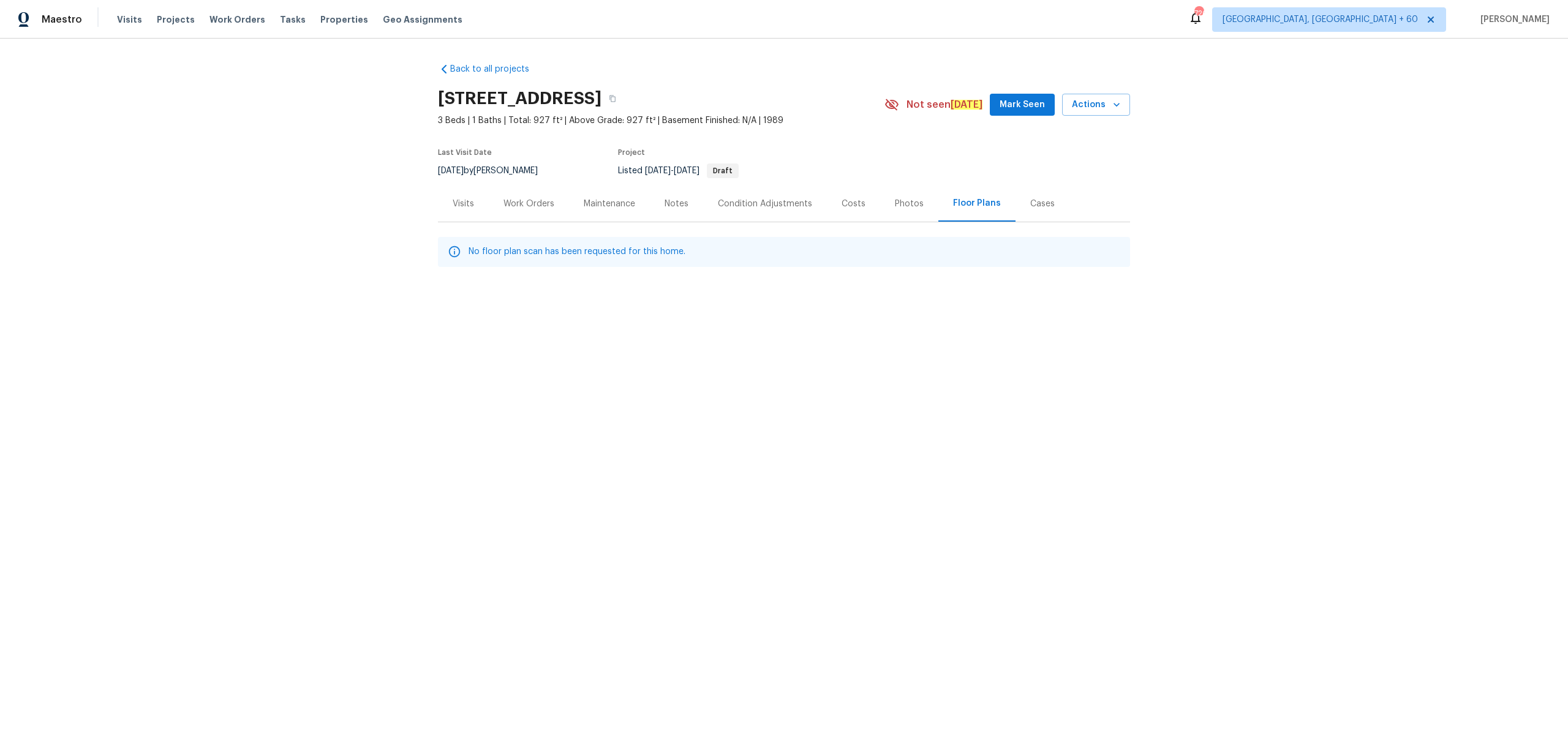
click at [279, 305] on div "Back to all projects [STREET_ADDRESS] 3 Beds | 1 Baths | Total: 927 ft² | Above…" at bounding box center [784, 189] width 1568 height 302
click at [438, 66] on icon at bounding box center [444, 69] width 12 height 12
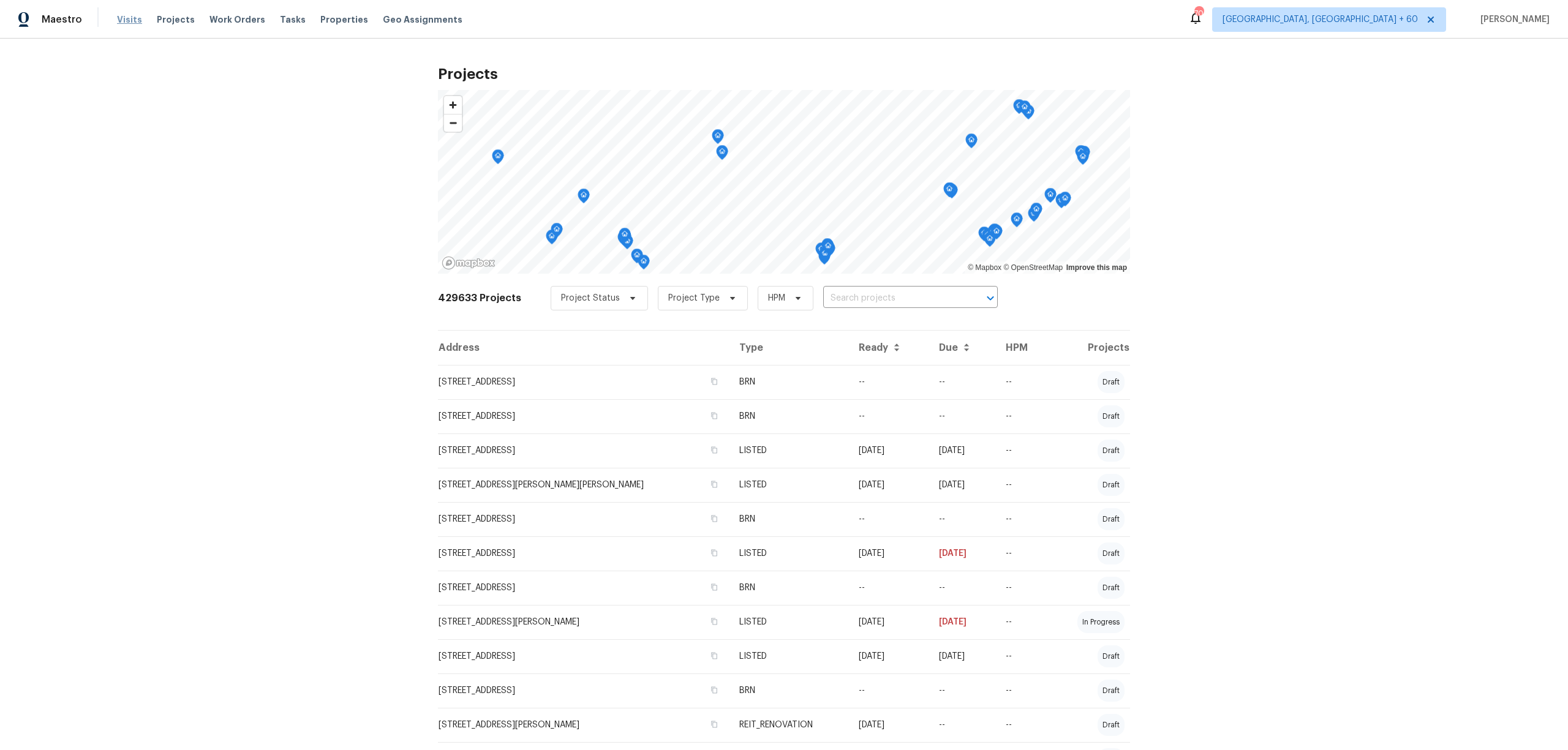
click at [137, 14] on span "Visits" at bounding box center [129, 20] width 25 height 12
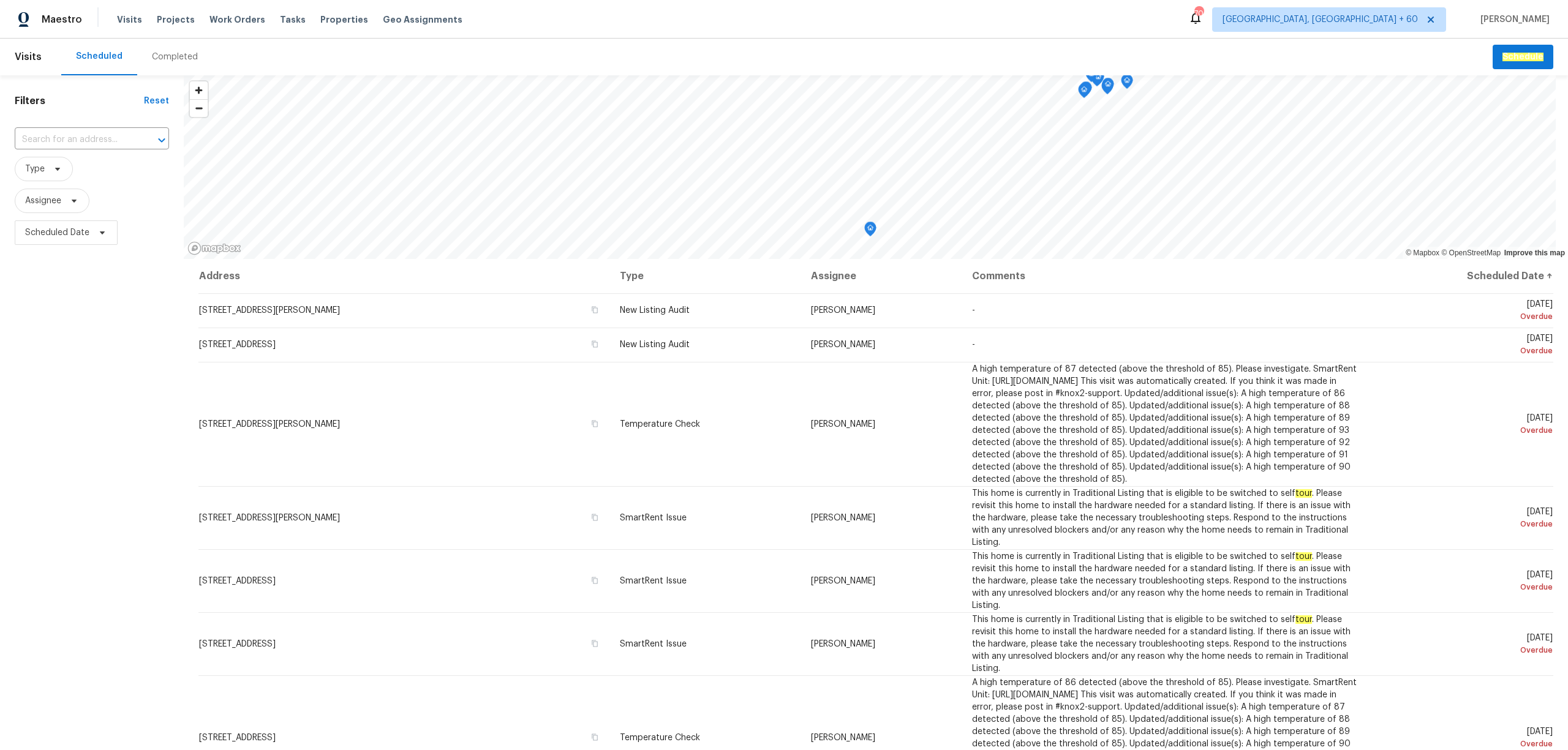
click at [177, 55] on div "Completed" at bounding box center [175, 56] width 46 height 12
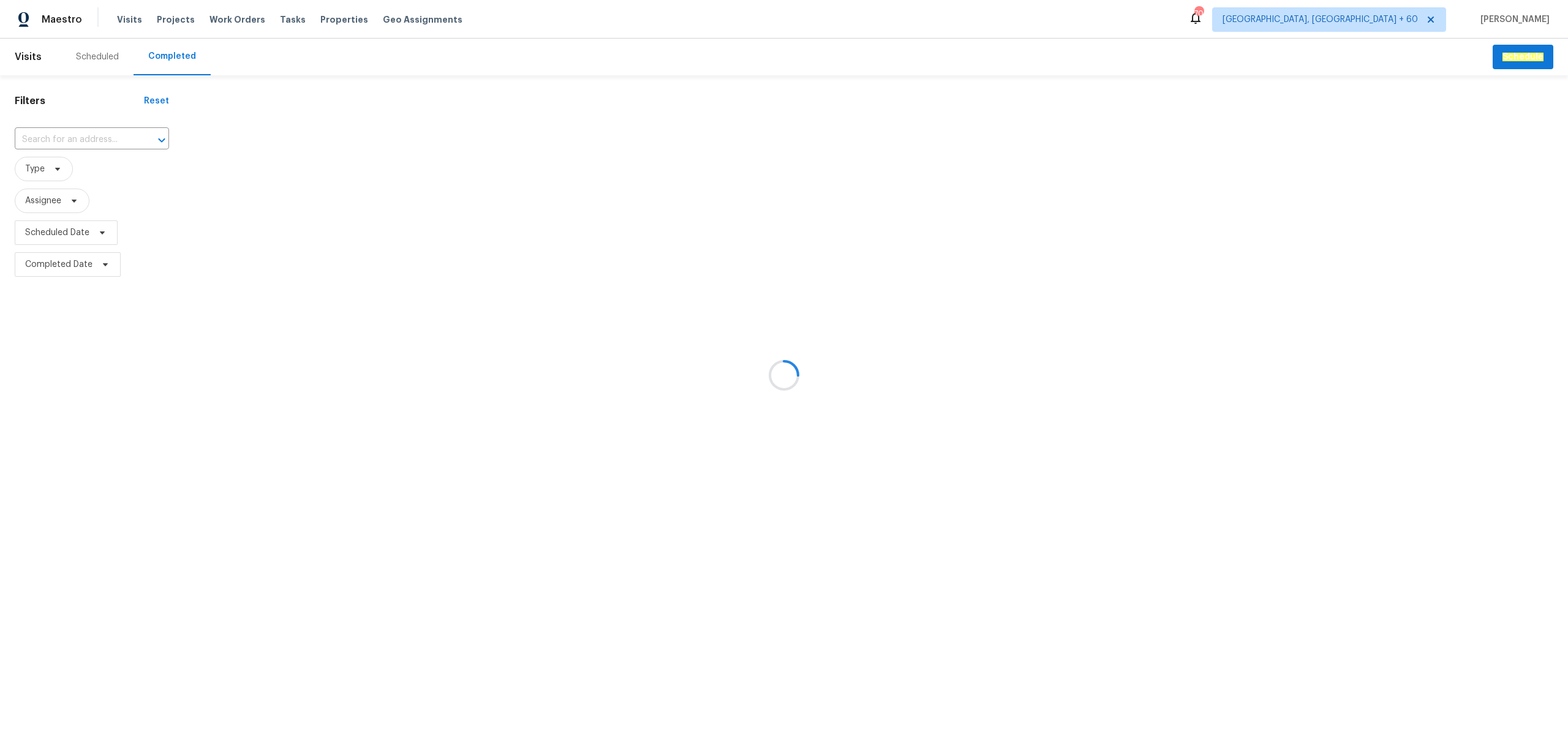
click at [64, 138] on div at bounding box center [784, 375] width 1568 height 750
click at [62, 137] on div at bounding box center [784, 375] width 1568 height 750
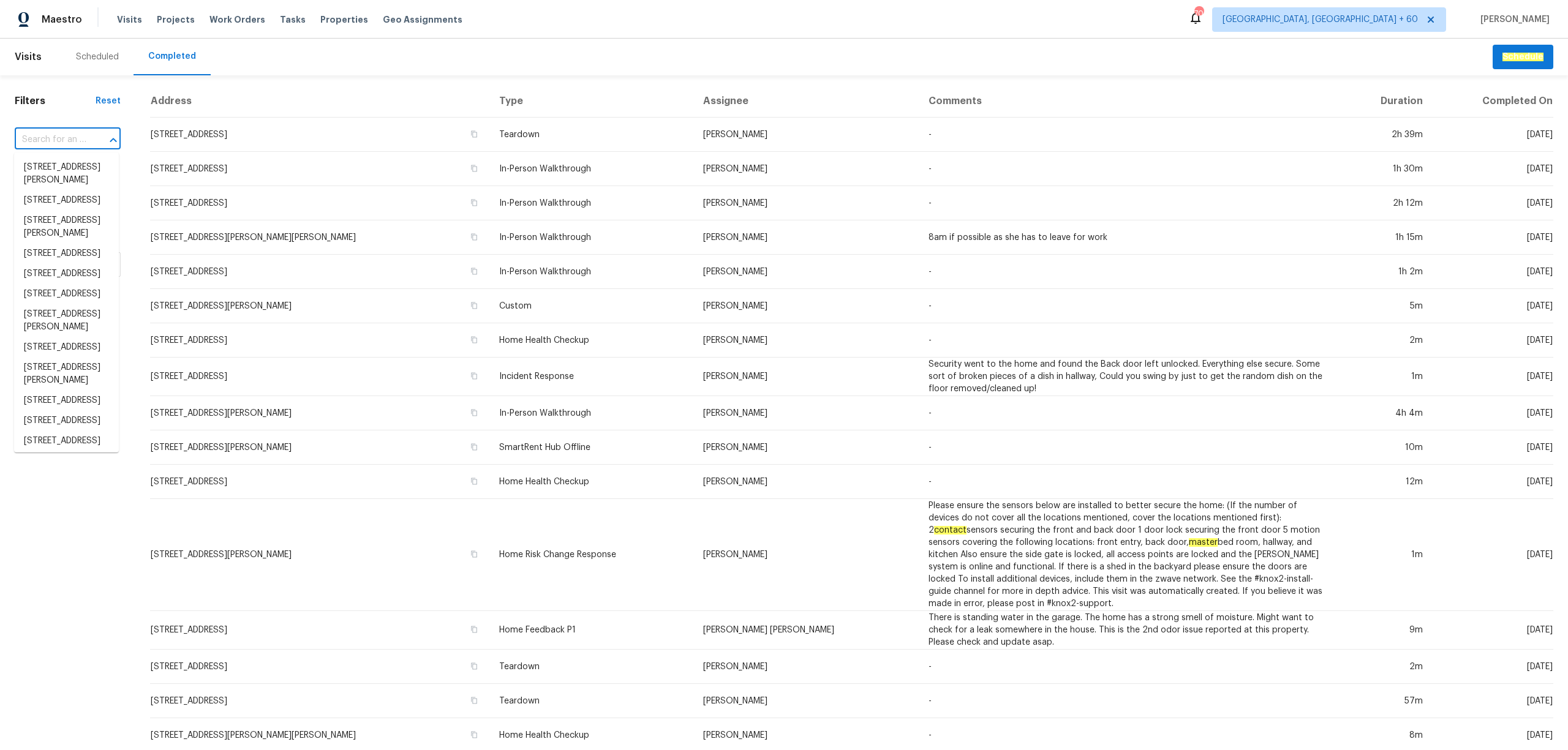
click at [62, 137] on input "text" at bounding box center [50, 139] width 72 height 19
paste input "[STREET_ADDRESS]"
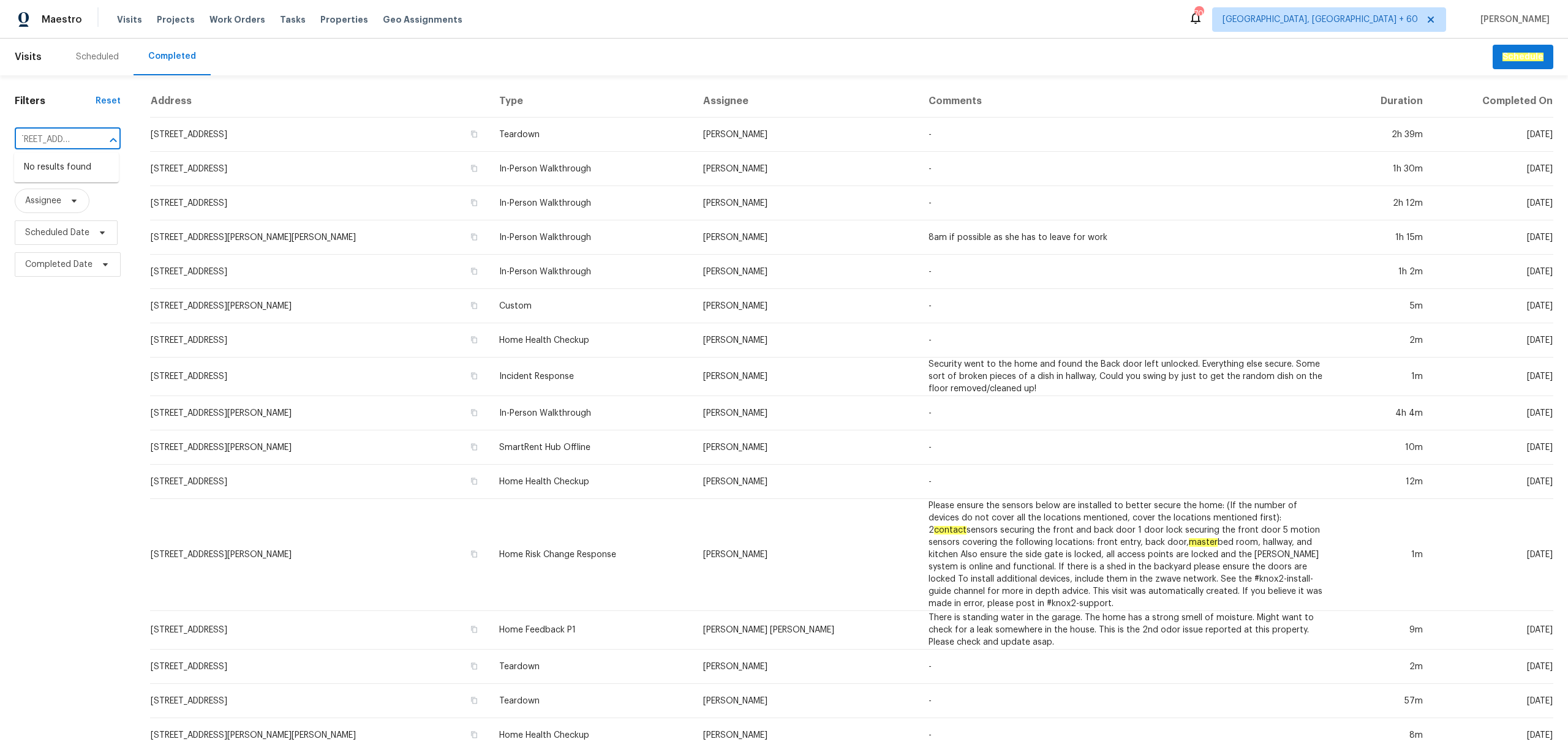
drag, startPoint x: 89, startPoint y: 143, endPoint x: 34, endPoint y: 140, distance: 55.1
click at [34, 140] on div "[STREET_ADDRESS] ​" at bounding box center [67, 139] width 106 height 19
type input "[STREET_ADDRESS]"
click at [71, 178] on li "[STREET_ADDRESS]" at bounding box center [66, 168] width 105 height 20
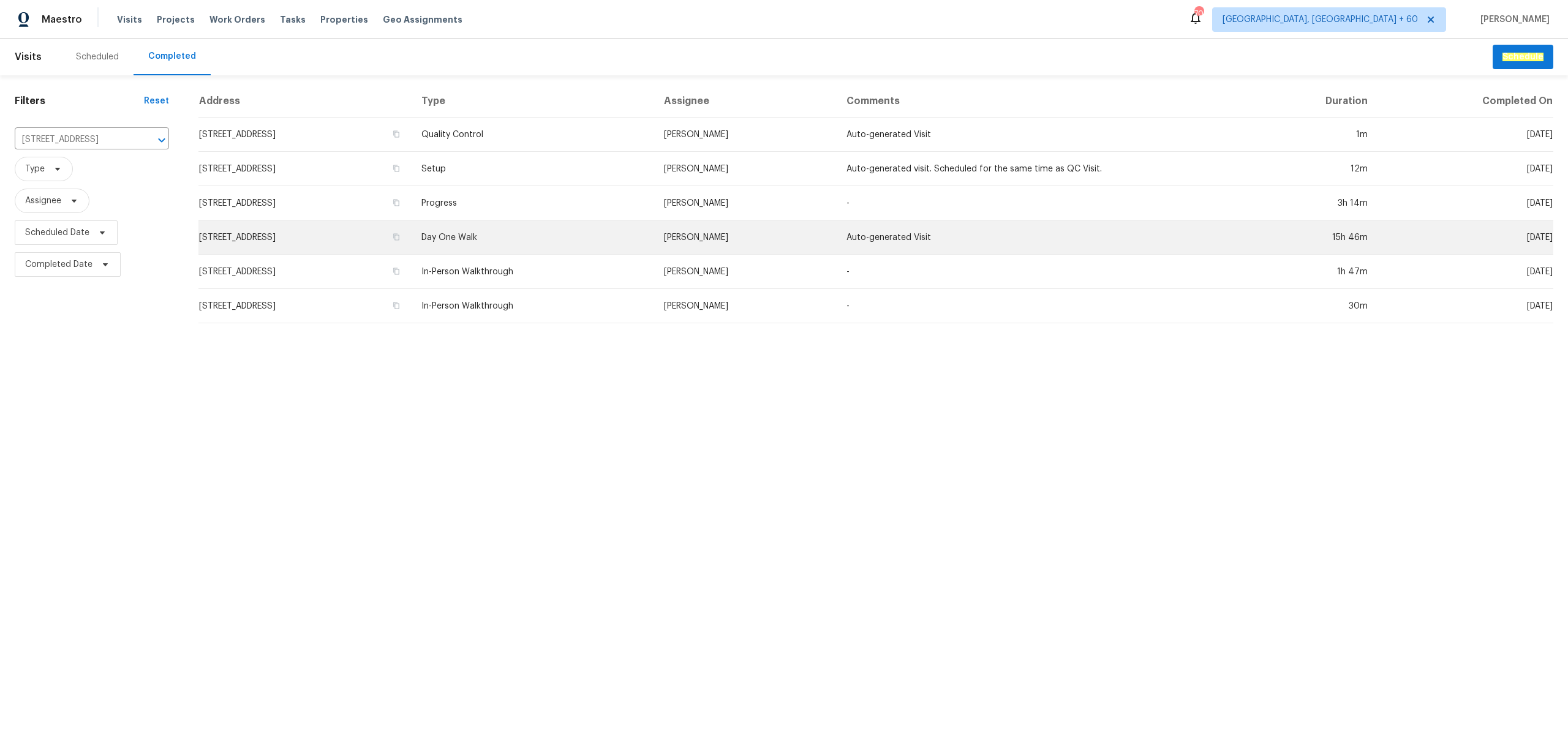
click at [633, 247] on td "Day One Walk" at bounding box center [532, 237] width 242 height 34
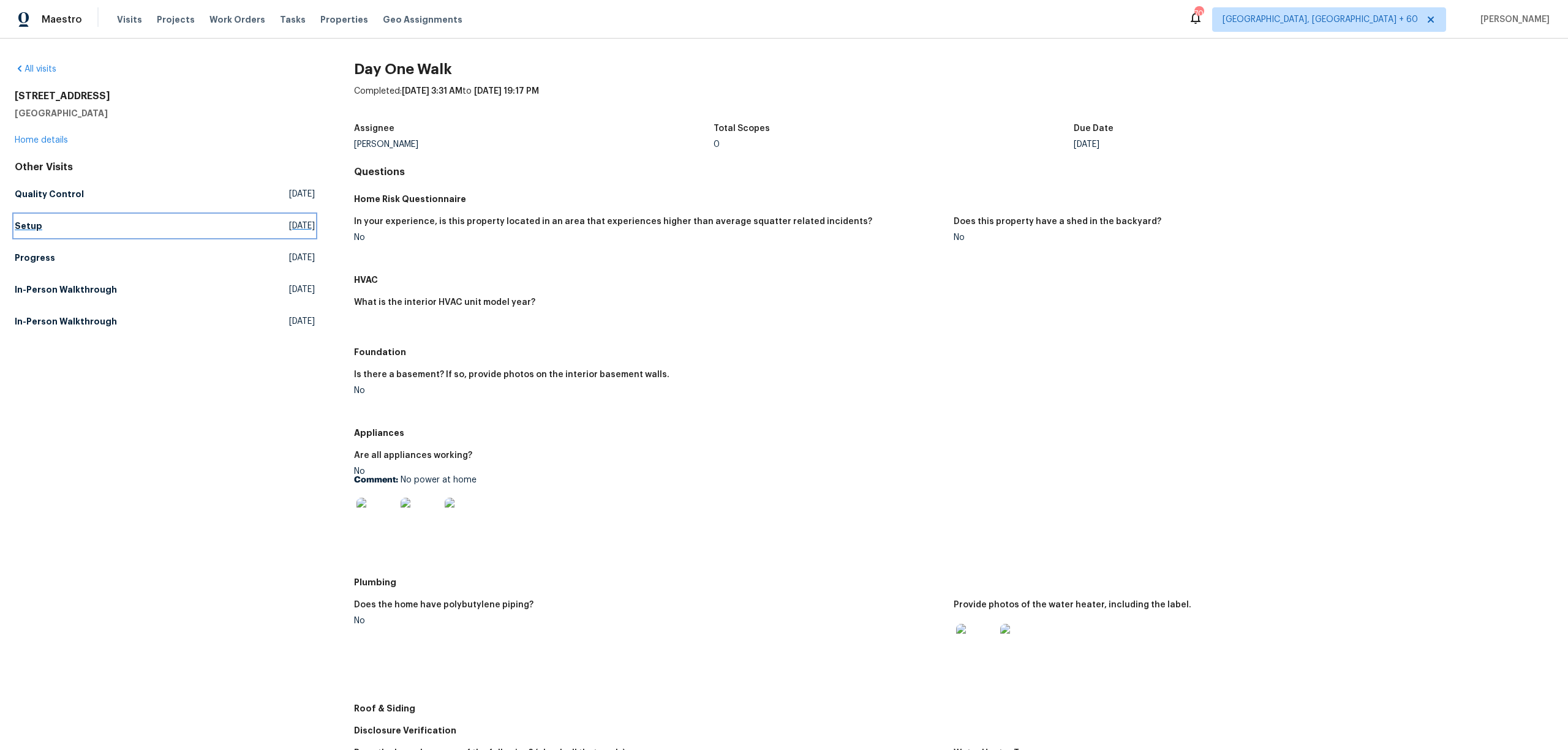
click at [78, 229] on link "Setup [DATE]" at bounding box center [164, 225] width 300 height 22
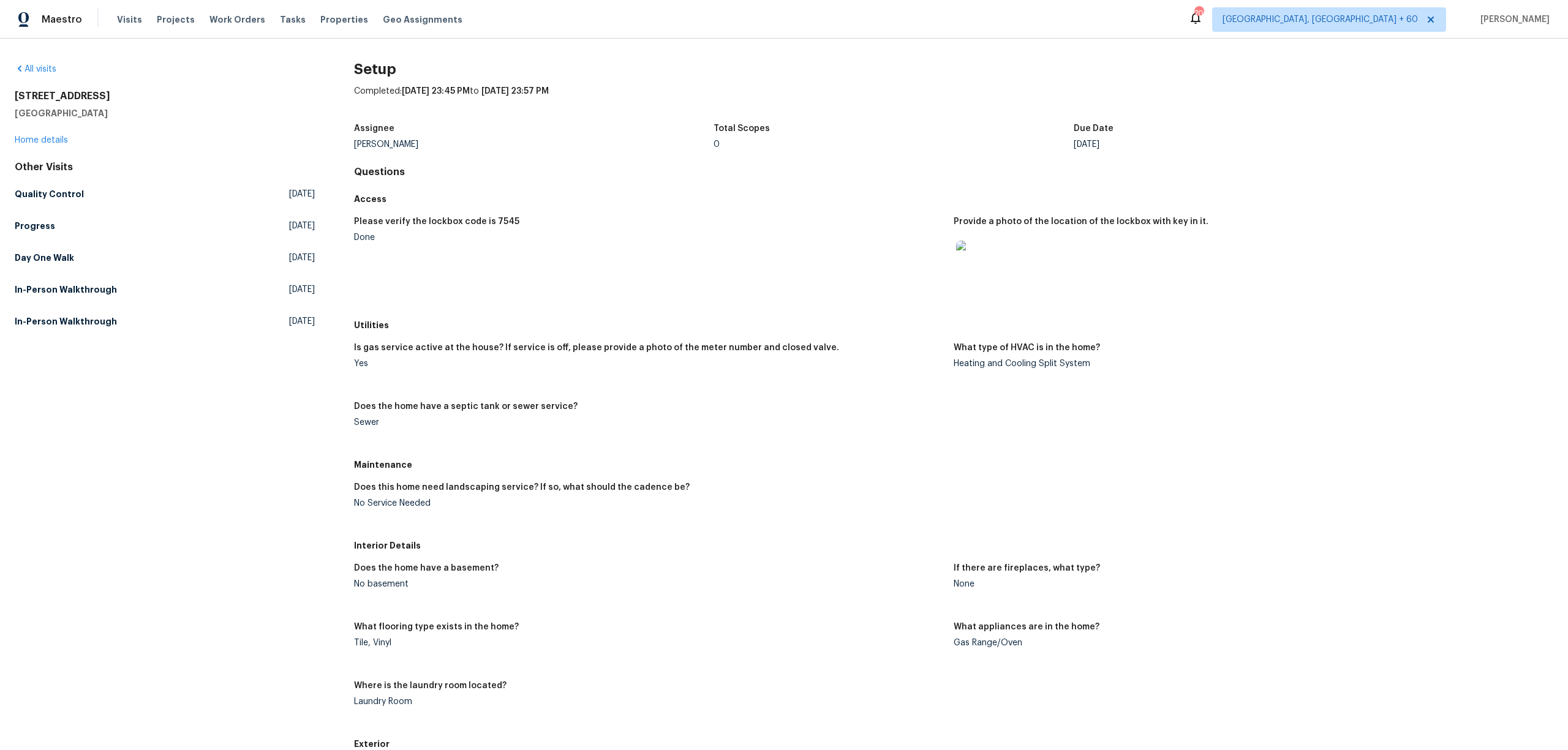
click at [1363, 383] on figure "What type of HVAC is in the home? Heating and Cooling Split System" at bounding box center [1253, 365] width 599 height 44
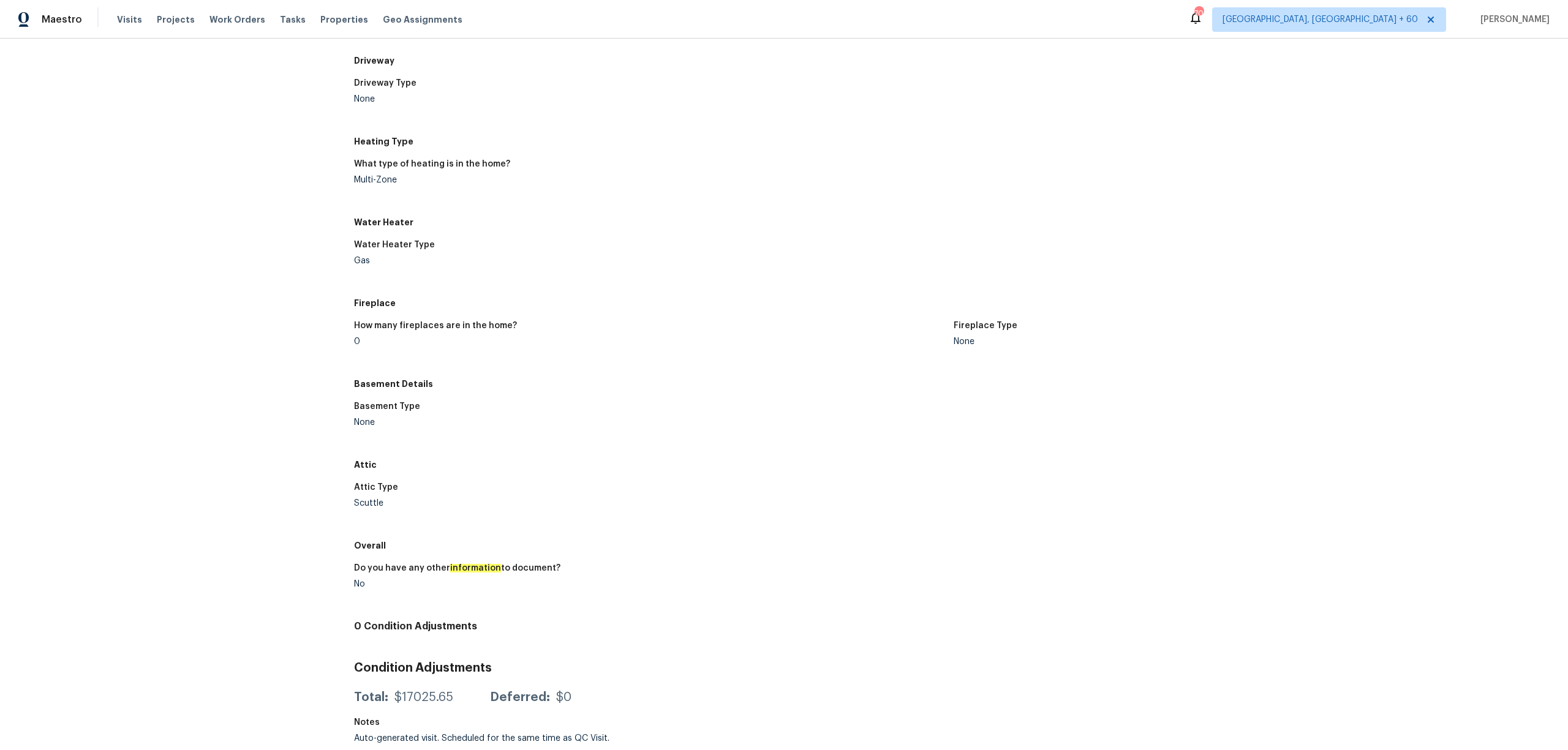
scroll to position [1053, 0]
